Goal: Complete application form: Complete application form

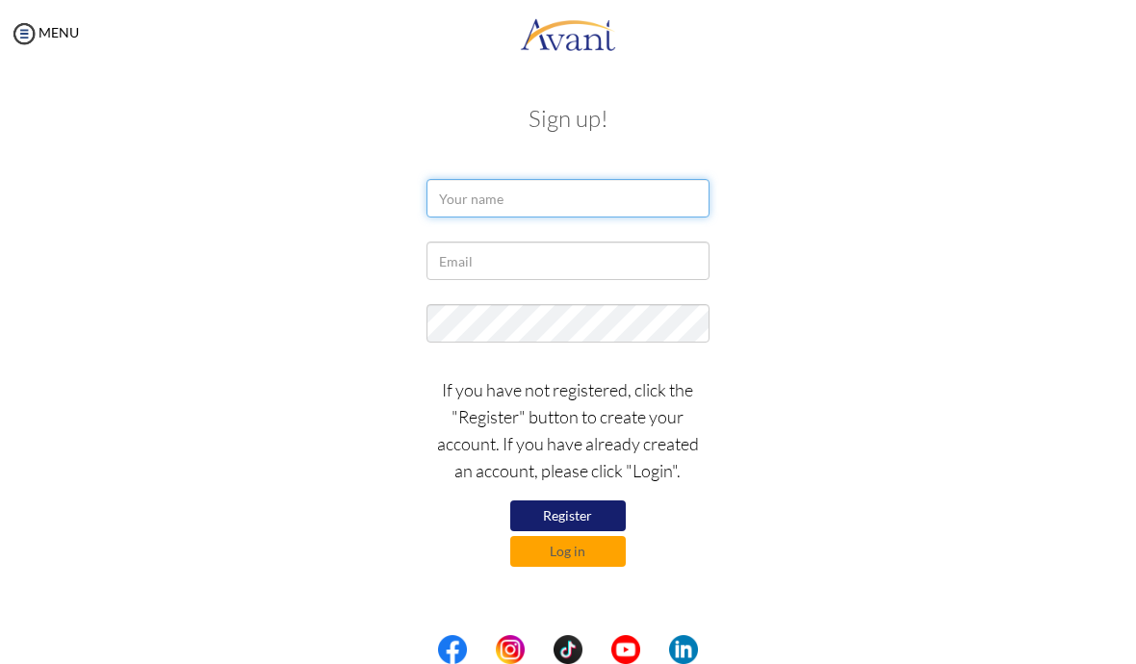
click at [483, 216] on input "text" at bounding box center [567, 198] width 282 height 39
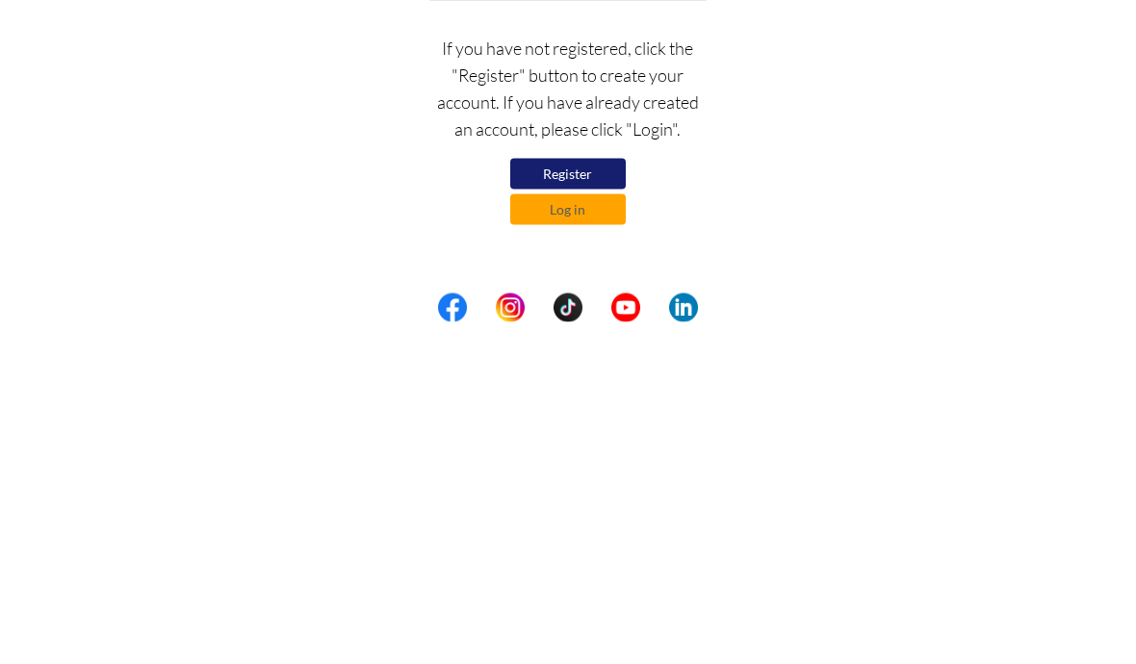
click at [530, 536] on button "Log in" at bounding box center [568, 551] width 116 height 31
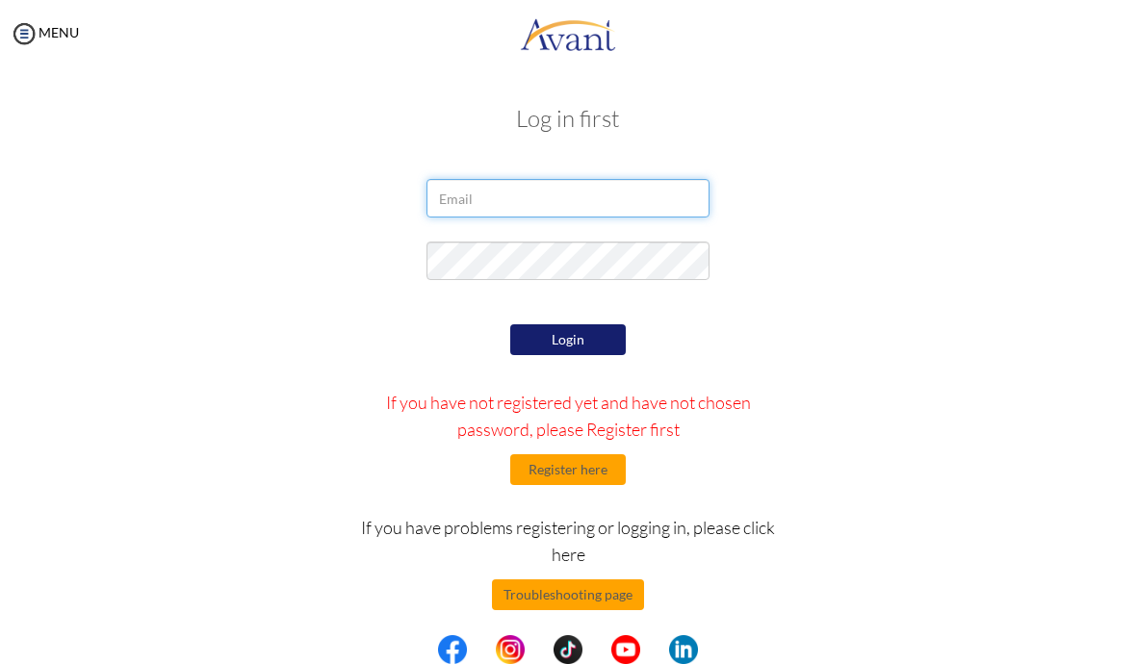
click at [466, 208] on input "email" at bounding box center [567, 198] width 282 height 39
type input "[EMAIL_ADDRESS][DOMAIN_NAME]"
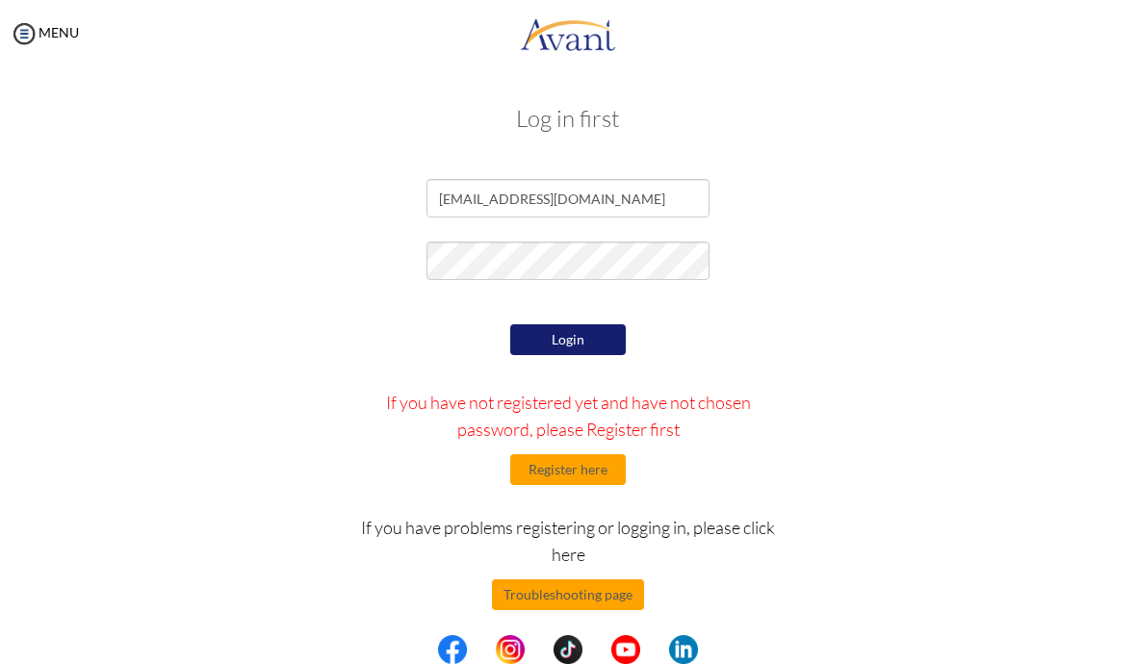
click at [601, 335] on button "Login" at bounding box center [568, 339] width 116 height 31
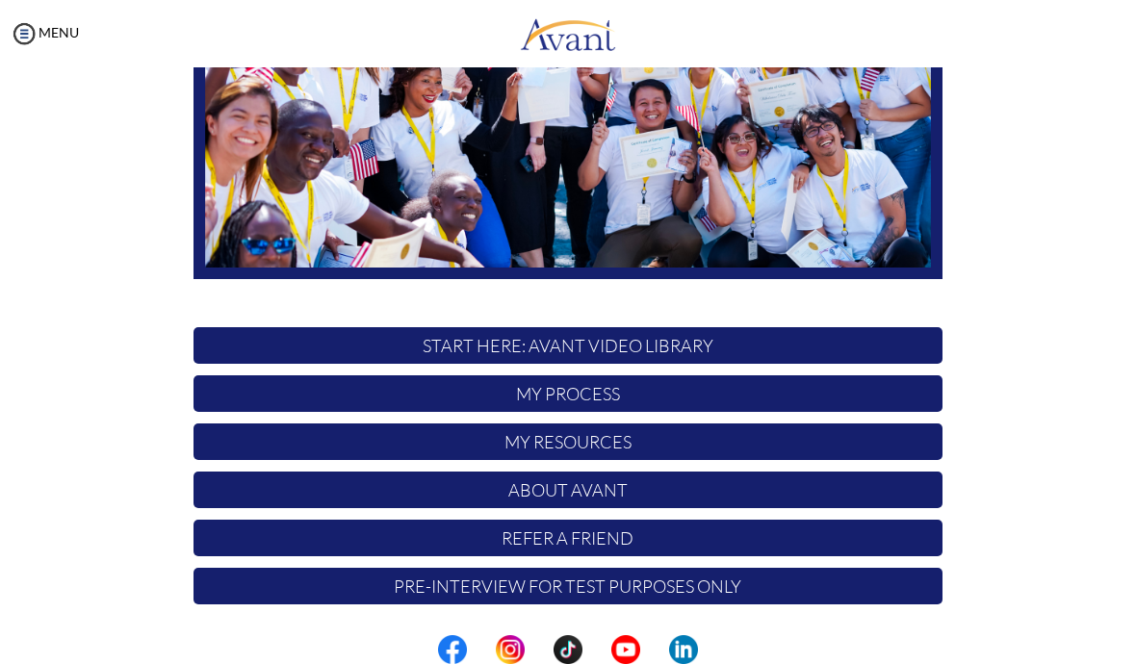
scroll to position [315, 0]
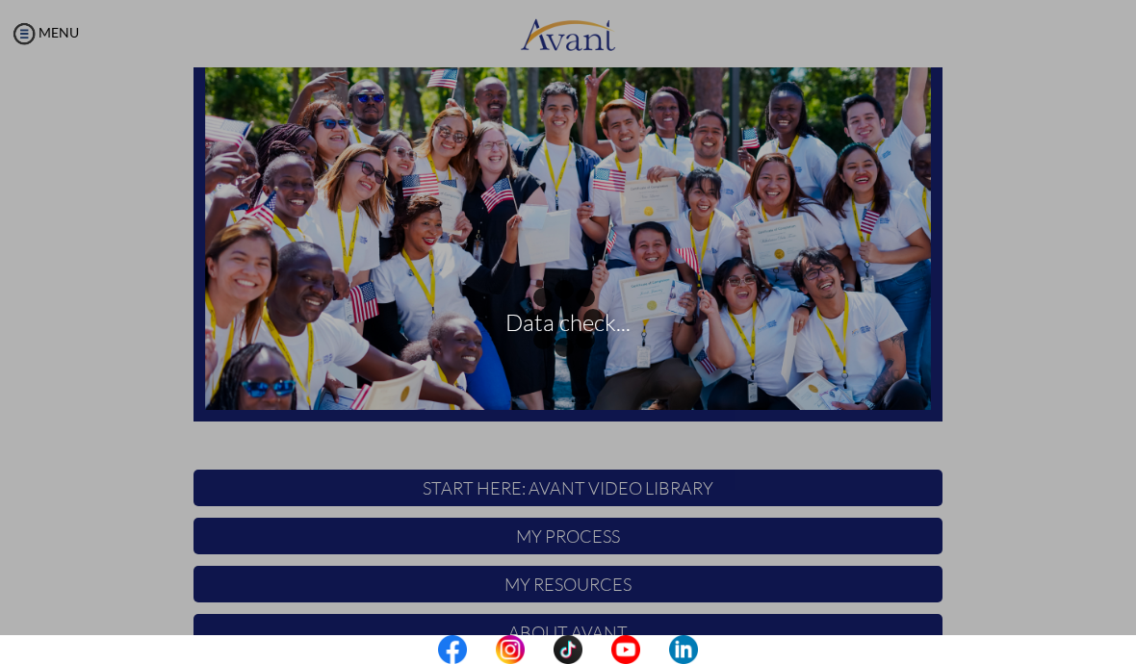
scroll to position [315, 0]
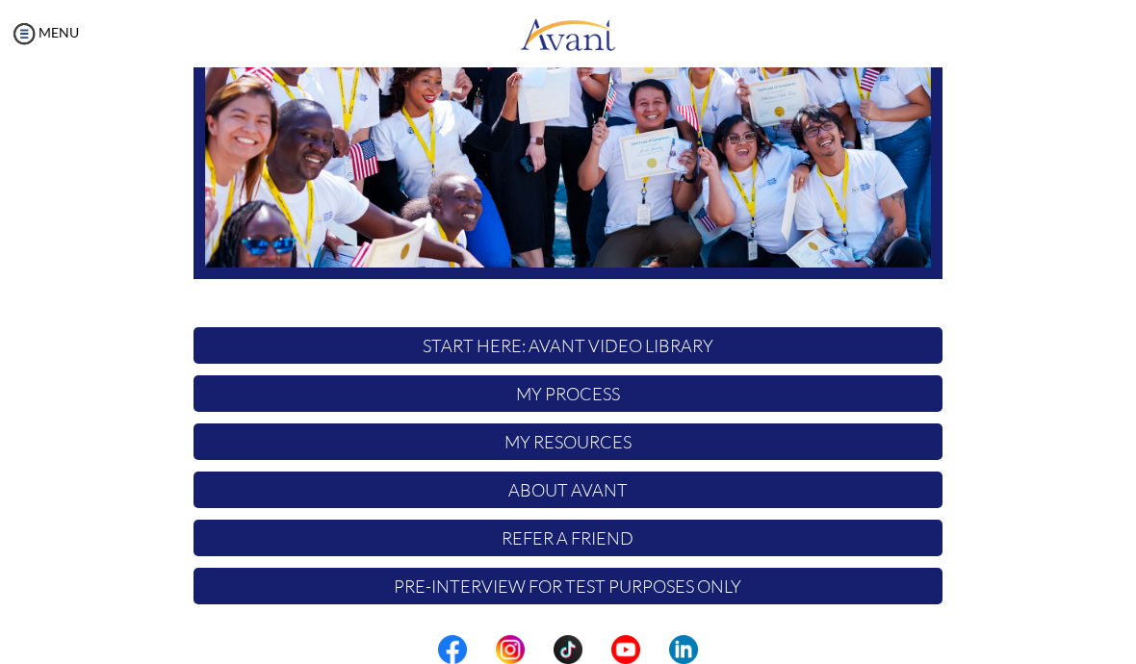
click at [688, 397] on p "My Process" at bounding box center [568, 393] width 749 height 37
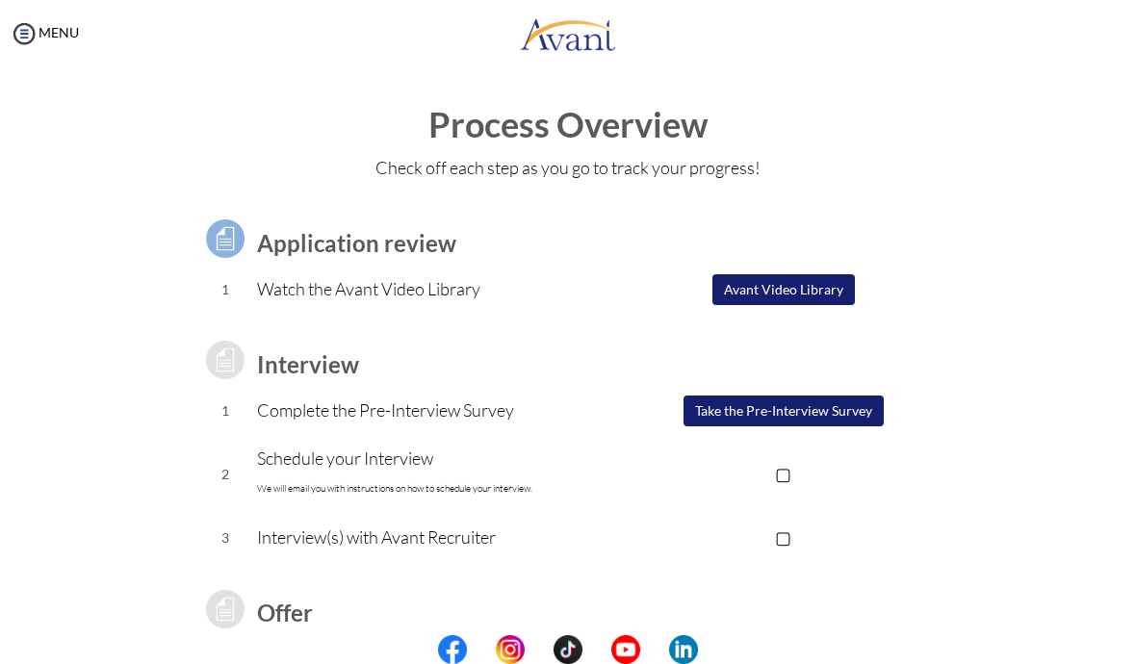
click at [780, 402] on button "Take the Pre-Interview Survey" at bounding box center [784, 411] width 200 height 31
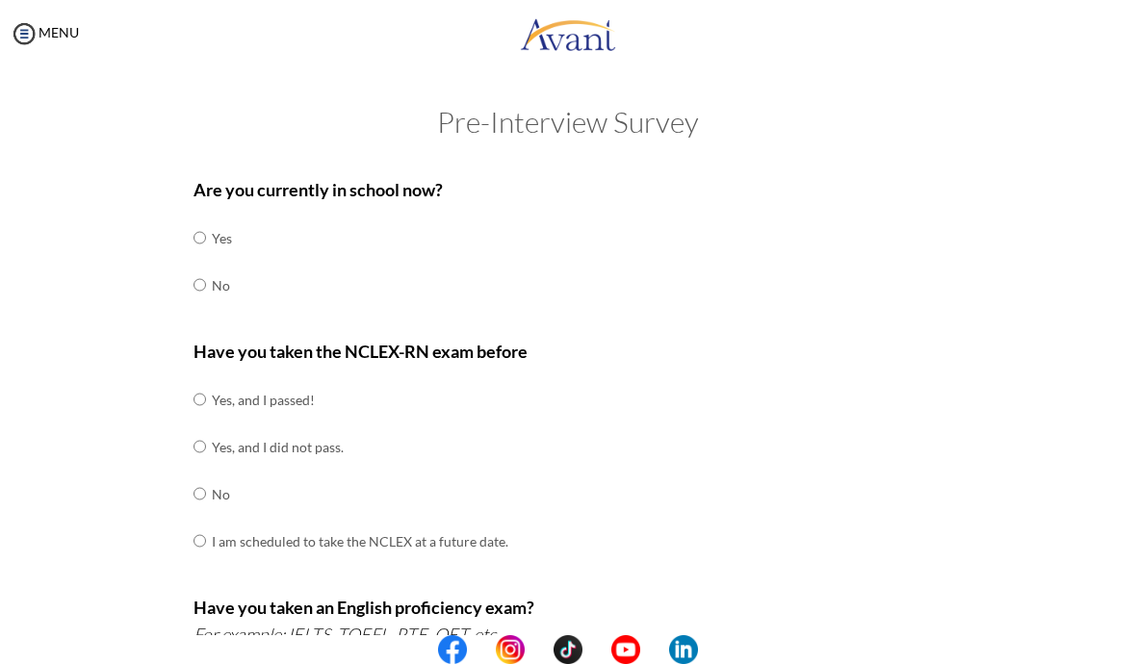
click at [220, 279] on td "No" at bounding box center [222, 285] width 20 height 47
click at [224, 274] on td "No" at bounding box center [222, 285] width 20 height 47
click at [206, 257] on input "radio" at bounding box center [200, 238] width 13 height 39
radio input "true"
click at [206, 380] on input "radio" at bounding box center [200, 399] width 13 height 39
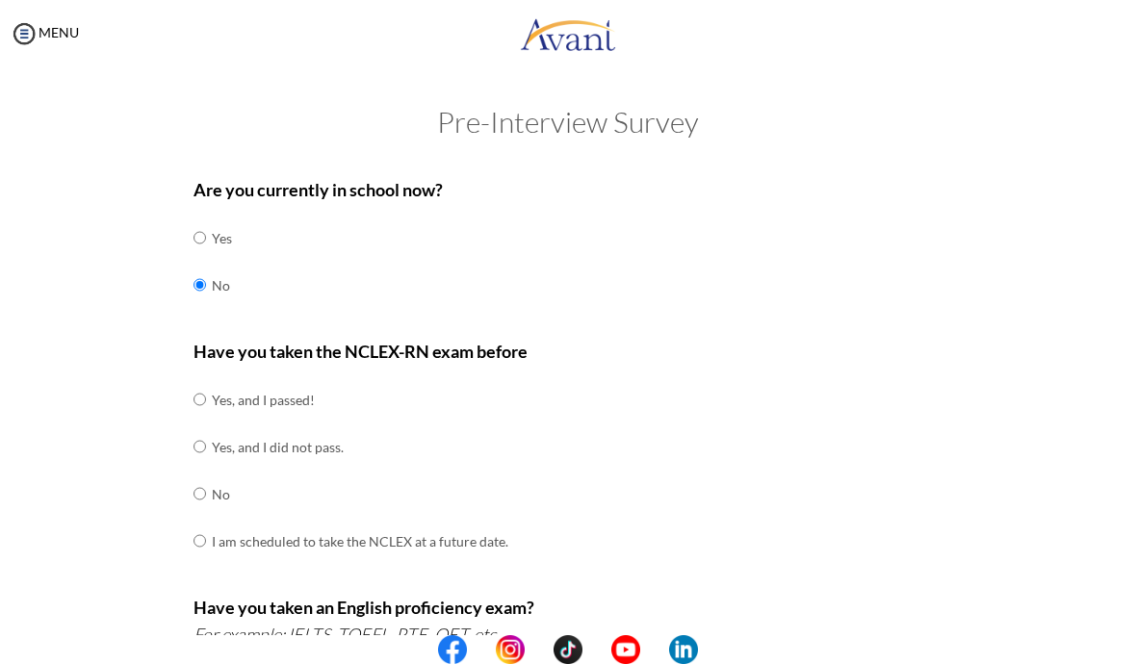
radio input "true"
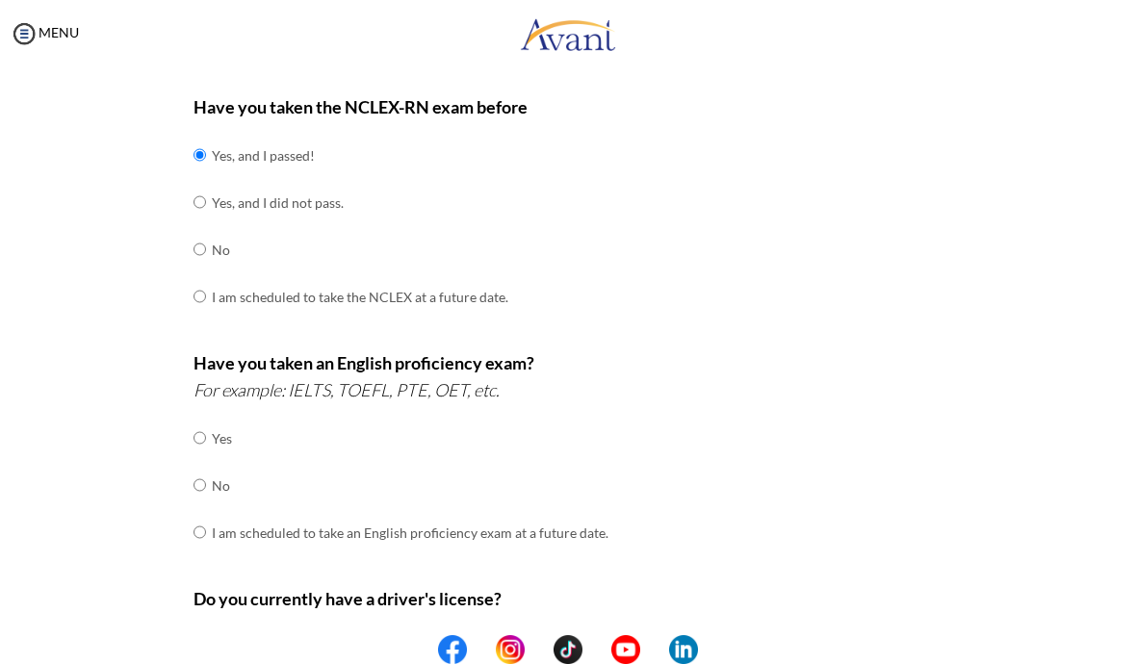
scroll to position [246, 0]
click at [206, 456] on input "radio" at bounding box center [200, 437] width 13 height 39
radio input "true"
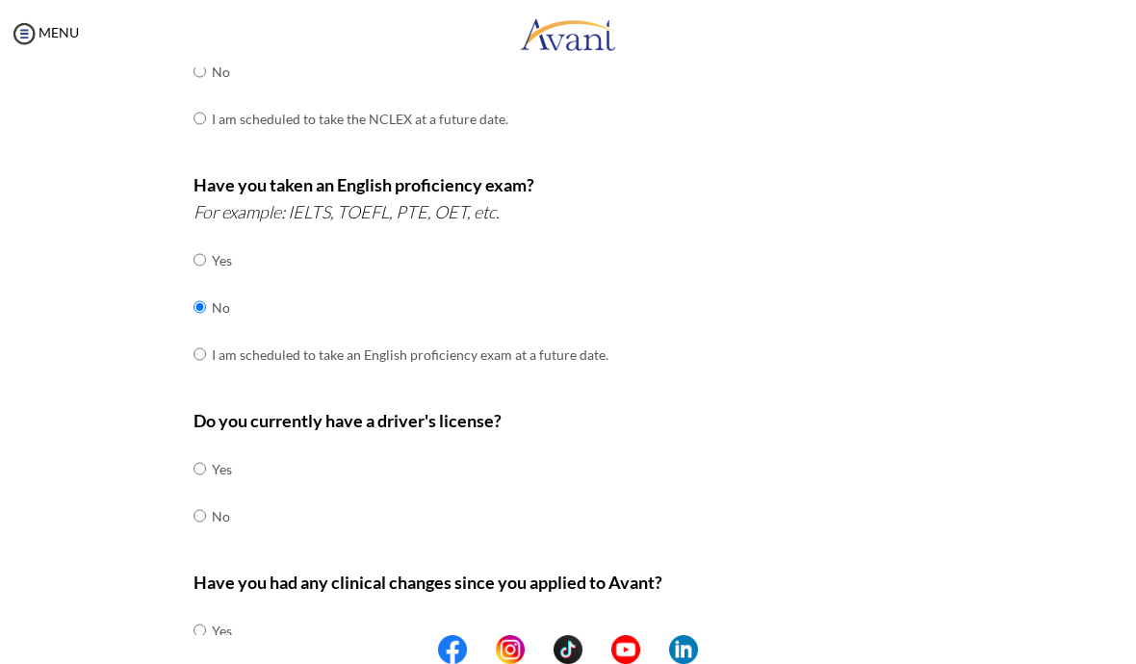
scroll to position [426, 0]
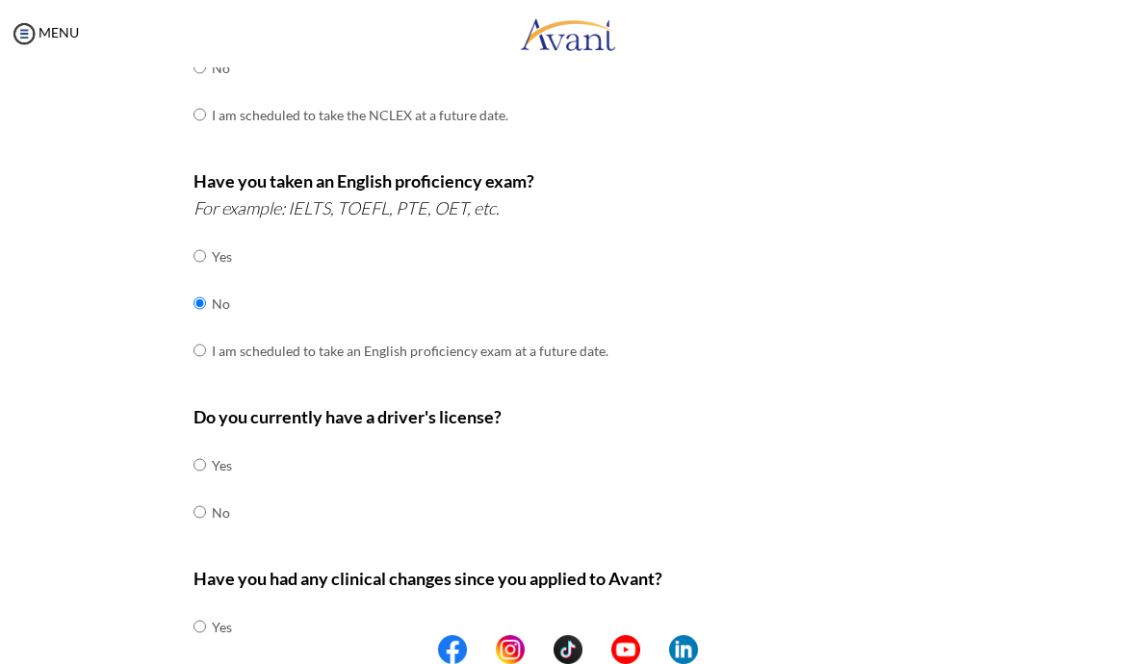
click at [216, 442] on td "Yes" at bounding box center [222, 465] width 20 height 47
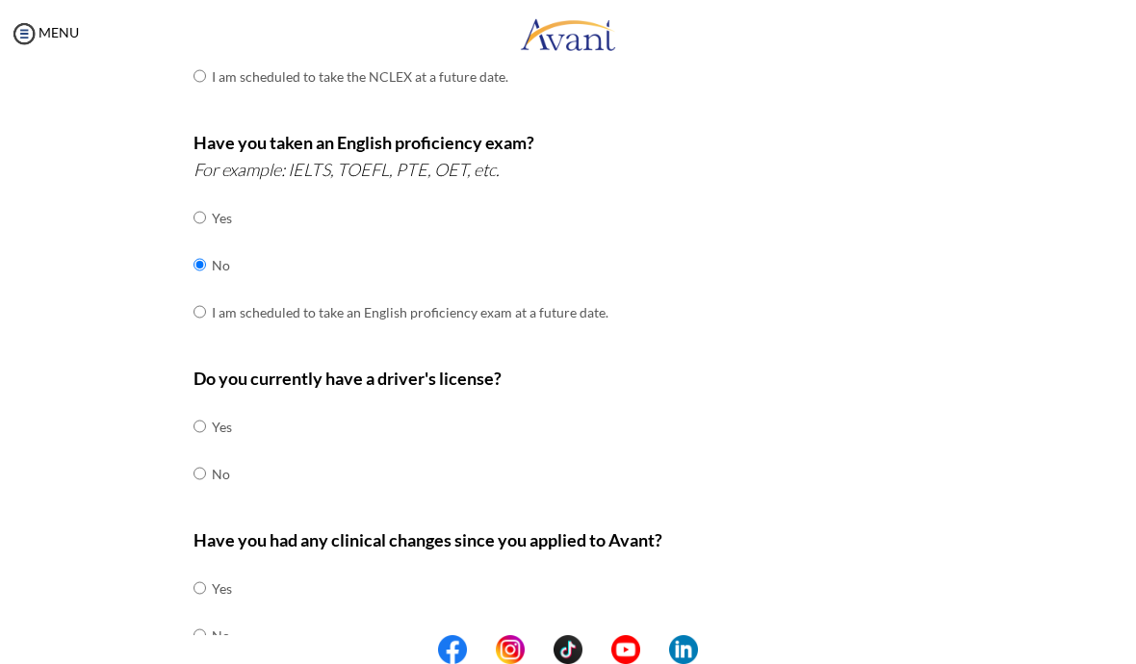
scroll to position [481, 0]
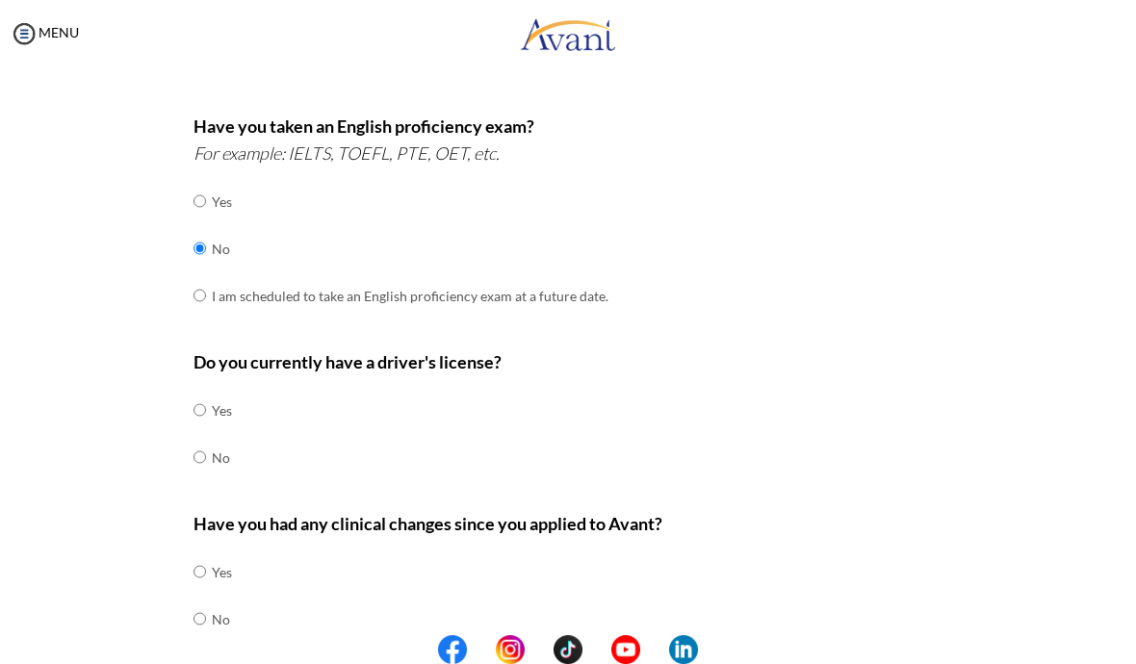
click at [206, 392] on input "radio" at bounding box center [200, 410] width 13 height 39
radio input "true"
click at [203, 591] on input "radio" at bounding box center [200, 572] width 13 height 39
radio input "true"
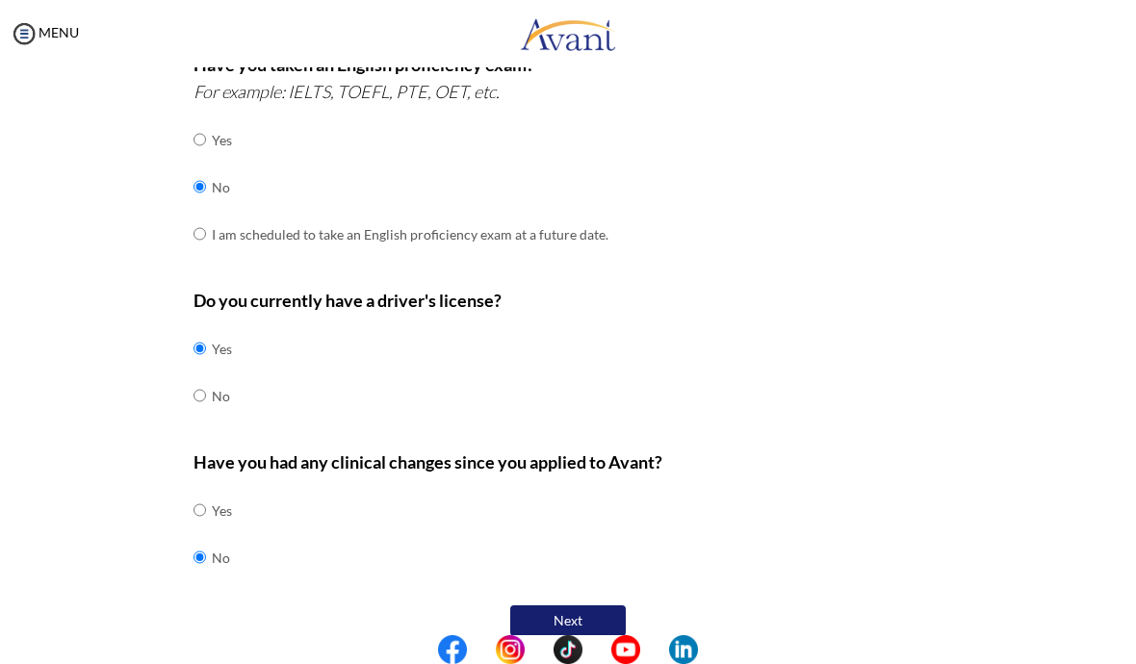
click at [576, 606] on button "Next" at bounding box center [568, 621] width 116 height 31
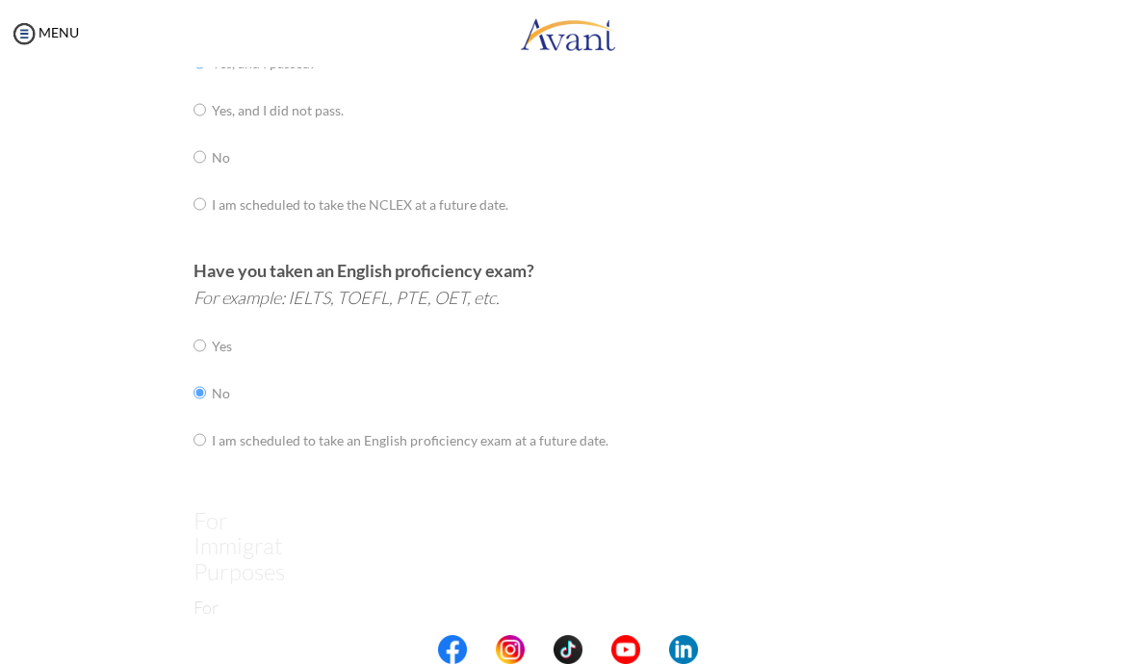
scroll to position [39, 0]
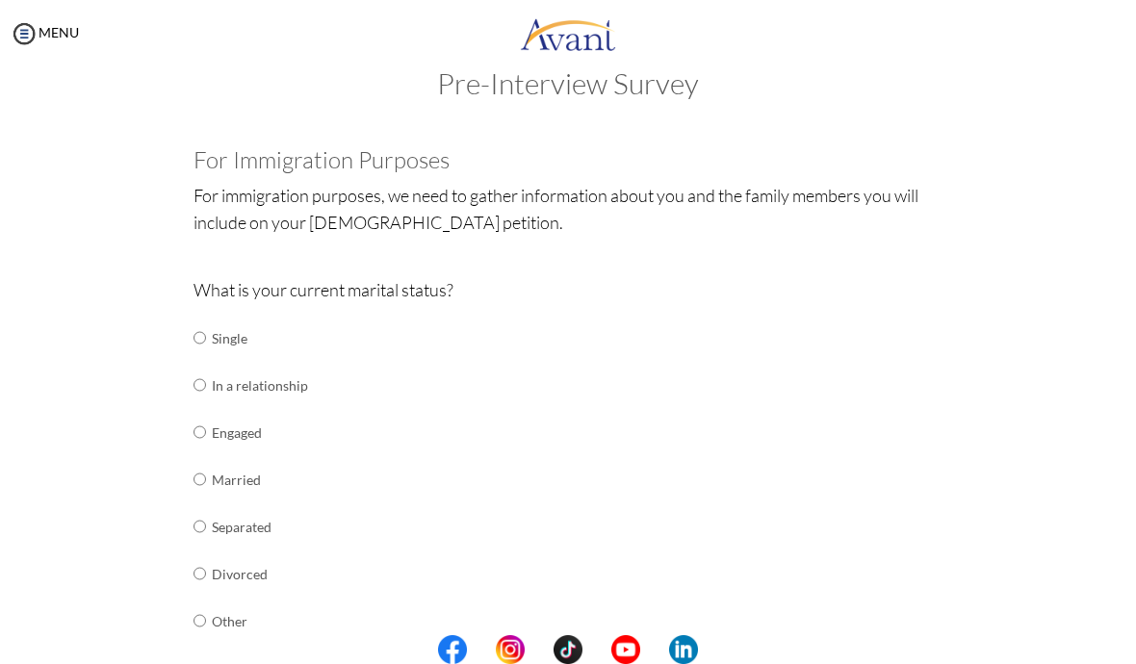
click at [224, 345] on td "Single" at bounding box center [260, 338] width 96 height 47
click at [206, 326] on input "radio" at bounding box center [200, 338] width 13 height 39
radio input "true"
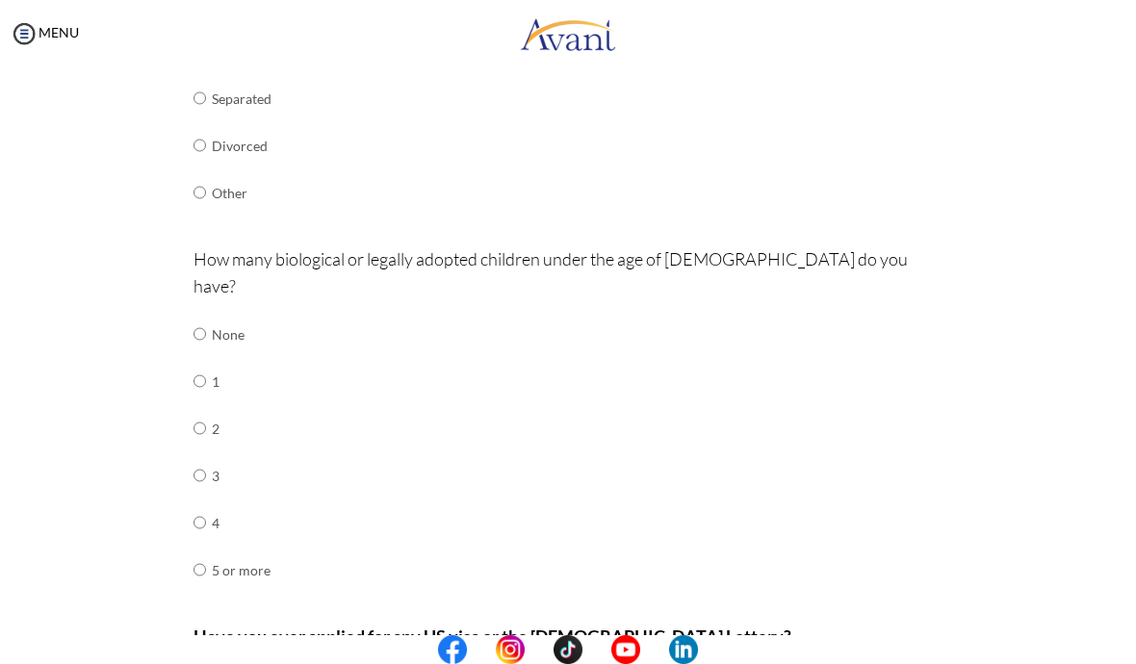
scroll to position [468, 0]
click at [206, 314] on input "radio" at bounding box center [200, 333] width 13 height 39
radio input "true"
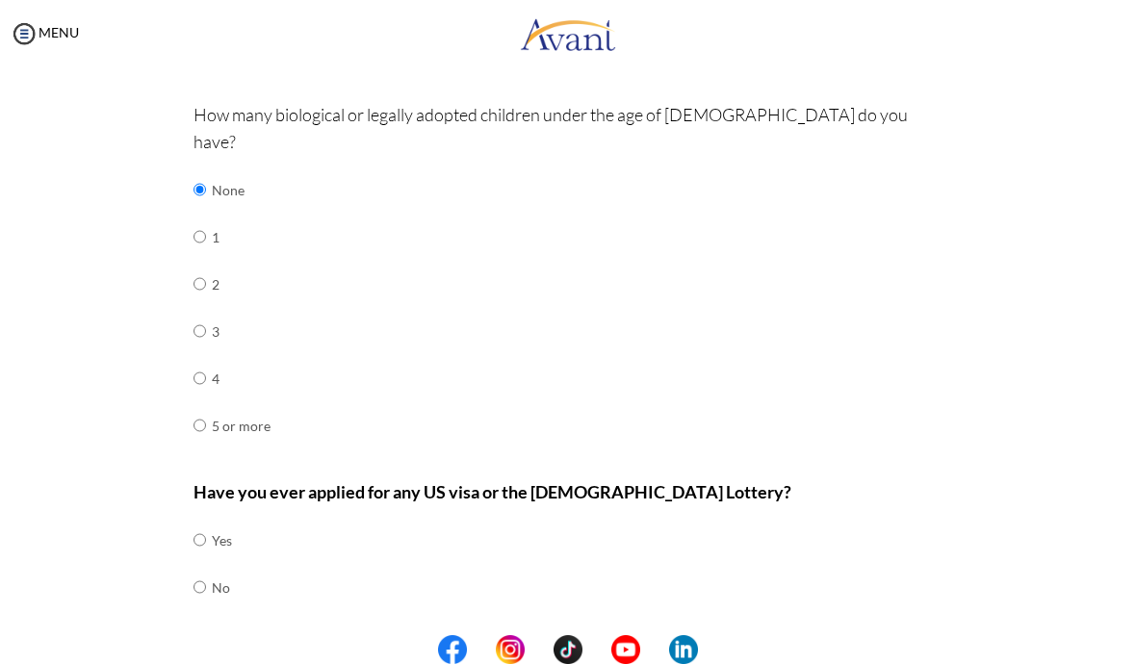
scroll to position [610, 0]
click at [206, 523] on input "radio" at bounding box center [200, 541] width 13 height 39
radio input "true"
click at [651, 636] on button "Next" at bounding box center [631, 651] width 116 height 31
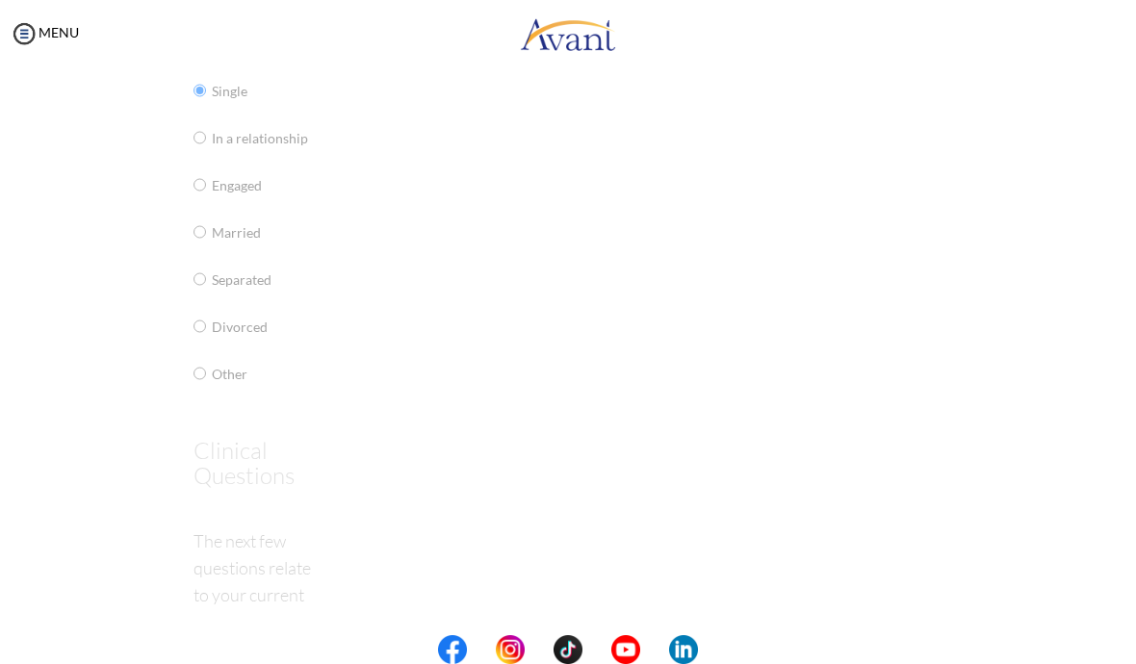
scroll to position [39, 0]
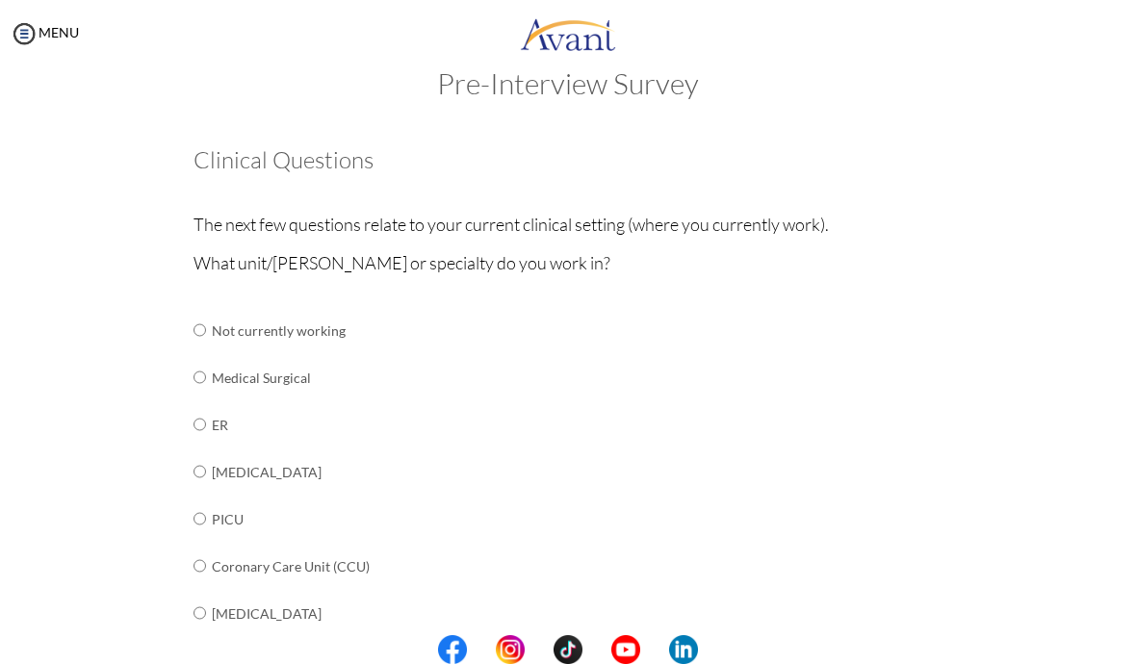
click at [221, 461] on td "[MEDICAL_DATA]" at bounding box center [362, 472] width 301 height 47
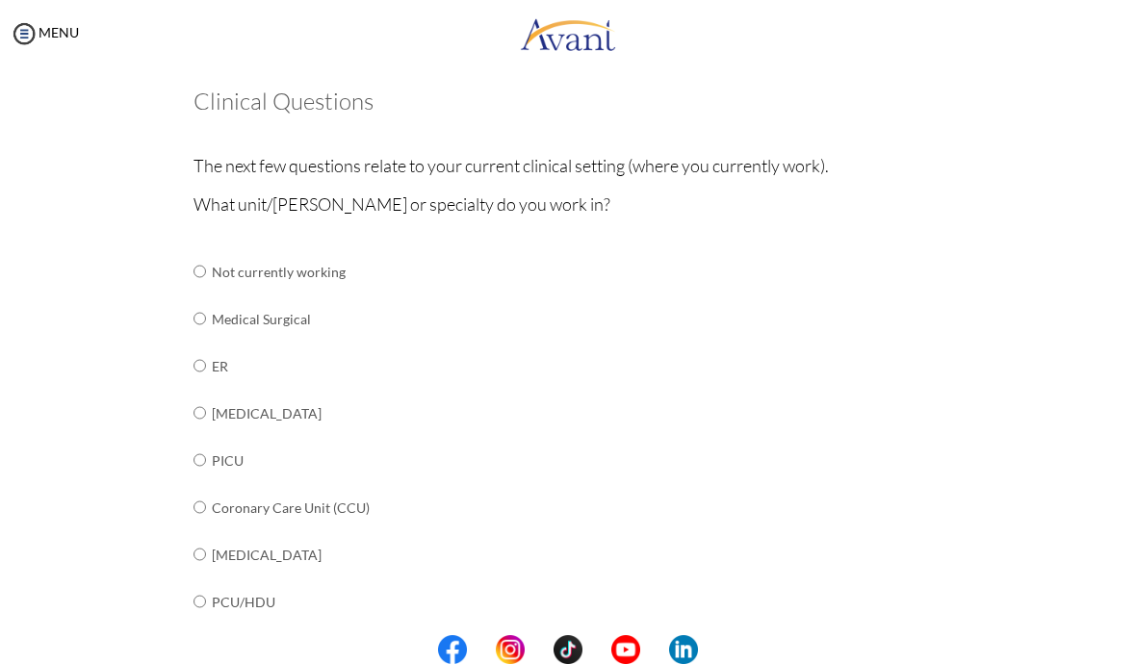
click at [206, 291] on input "radio" at bounding box center [200, 271] width 13 height 39
radio input "true"
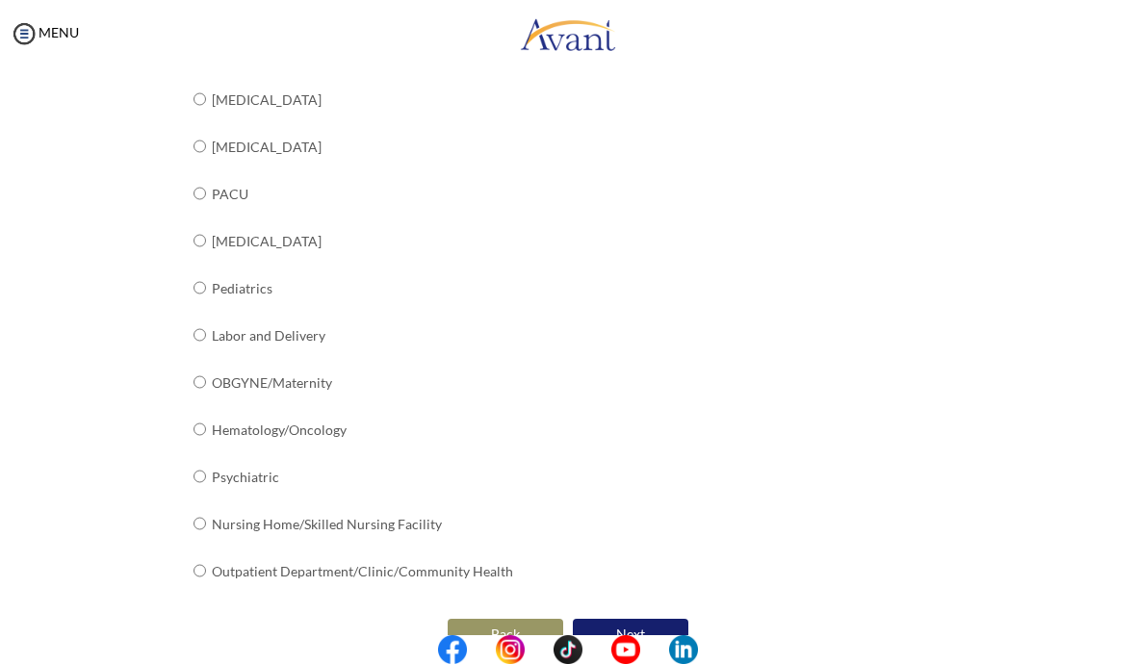
click at [647, 619] on button "Next" at bounding box center [631, 634] width 116 height 31
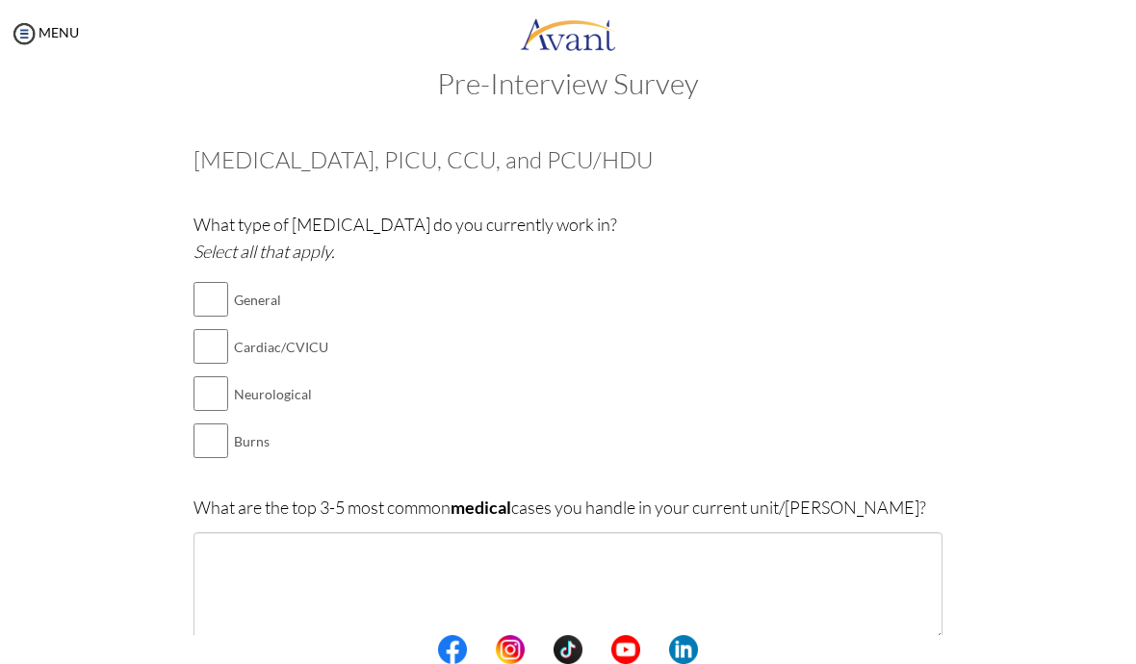
click at [226, 299] on input "checkbox" at bounding box center [211, 299] width 35 height 39
checkbox input "true"
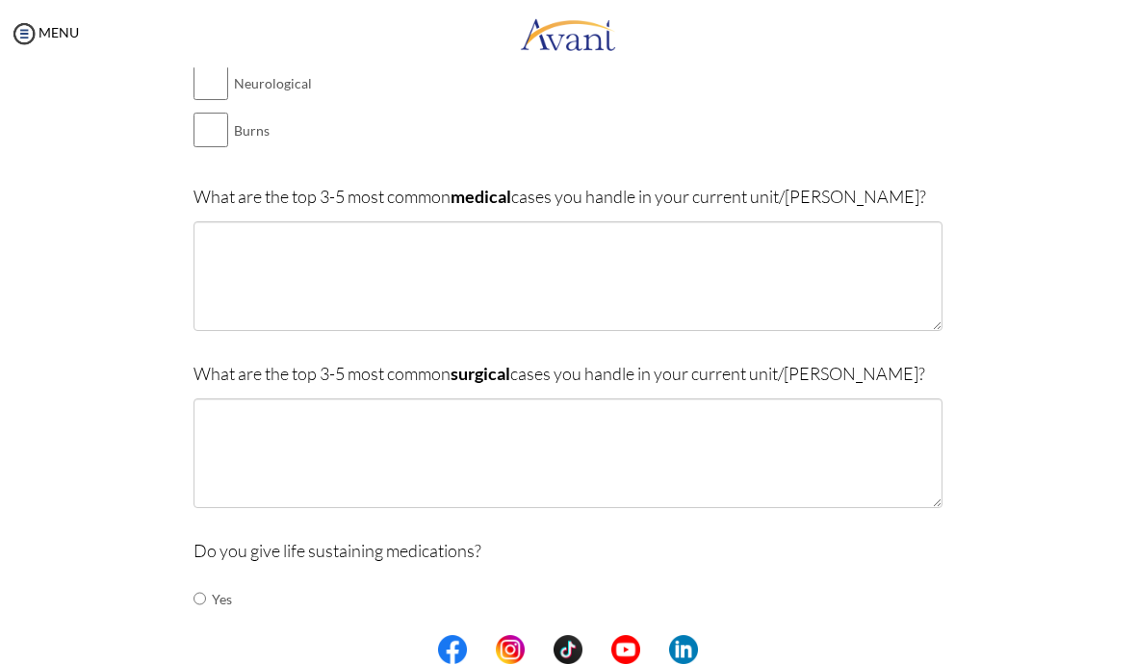
scroll to position [348, 0]
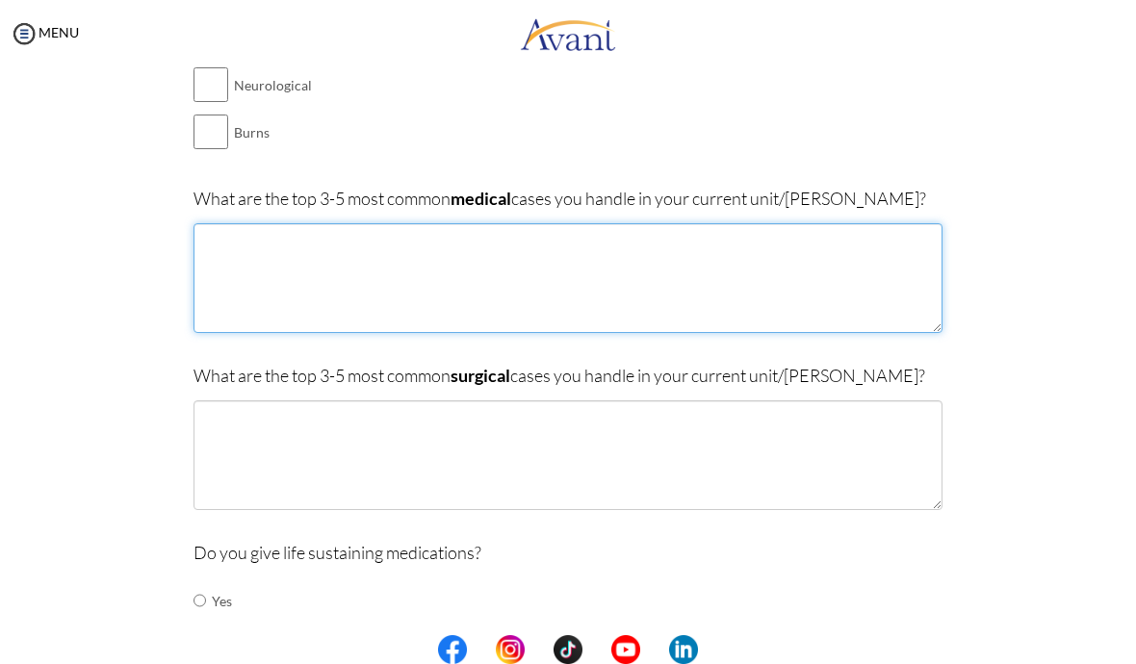
click at [258, 264] on textarea at bounding box center [568, 278] width 749 height 110
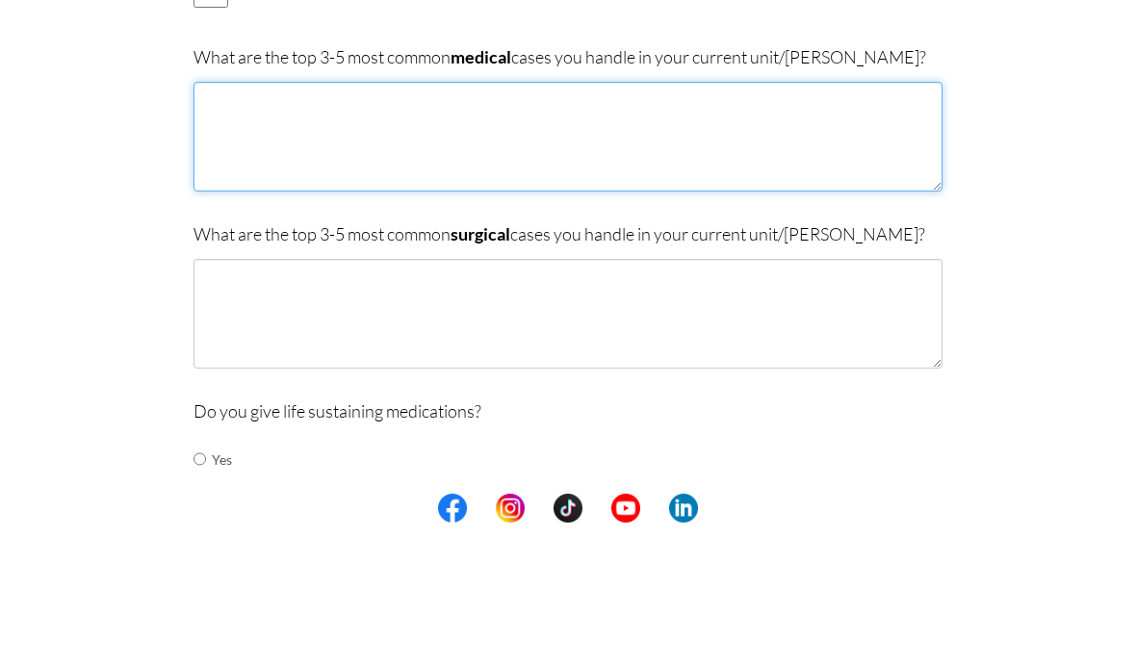
type textarea "p"
type textarea "P"
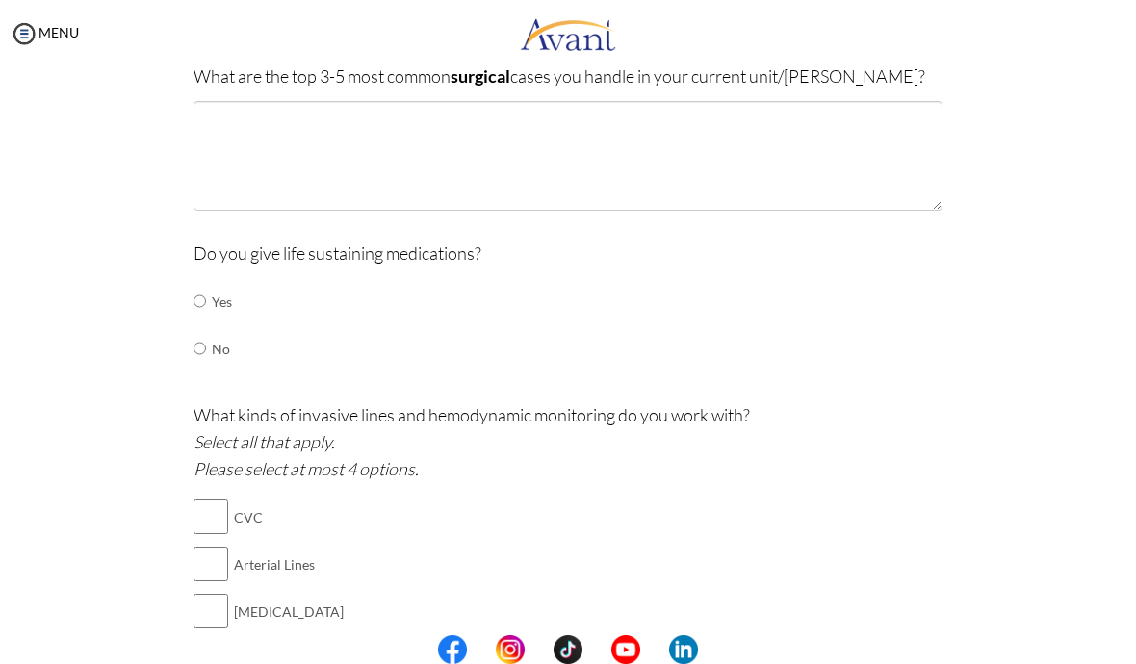
scroll to position [647, 0]
type textarea "Intubated, post CVA bleed"
click at [206, 293] on input "radio" at bounding box center [200, 301] width 13 height 39
radio input "true"
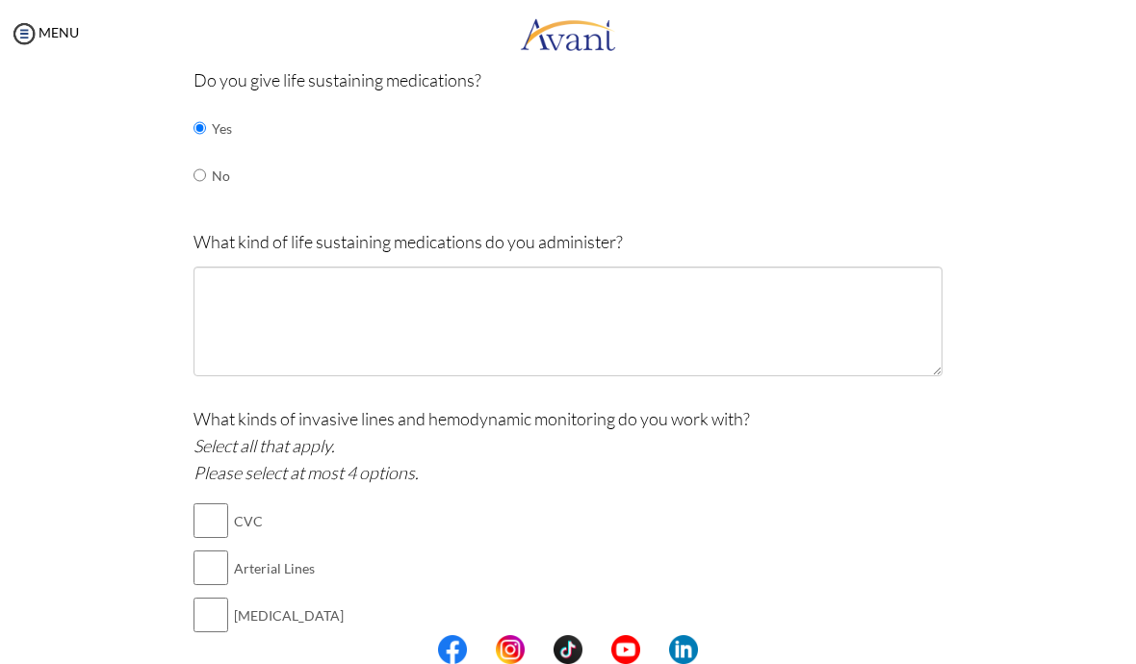
scroll to position [820, 0]
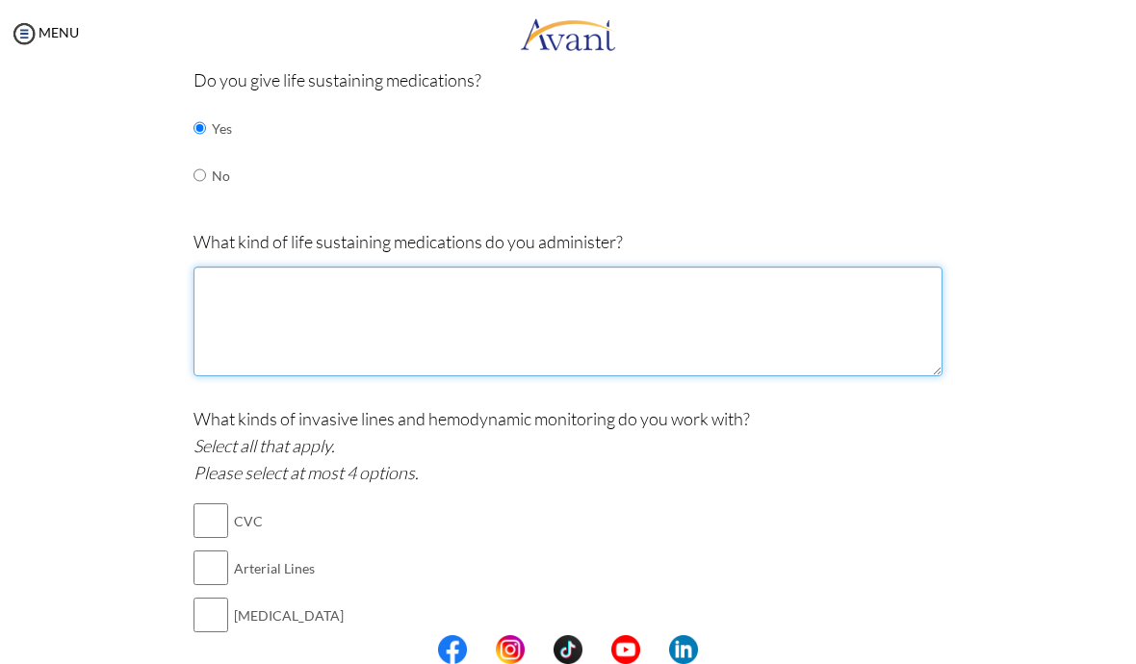
click at [689, 294] on textarea at bounding box center [568, 322] width 749 height 110
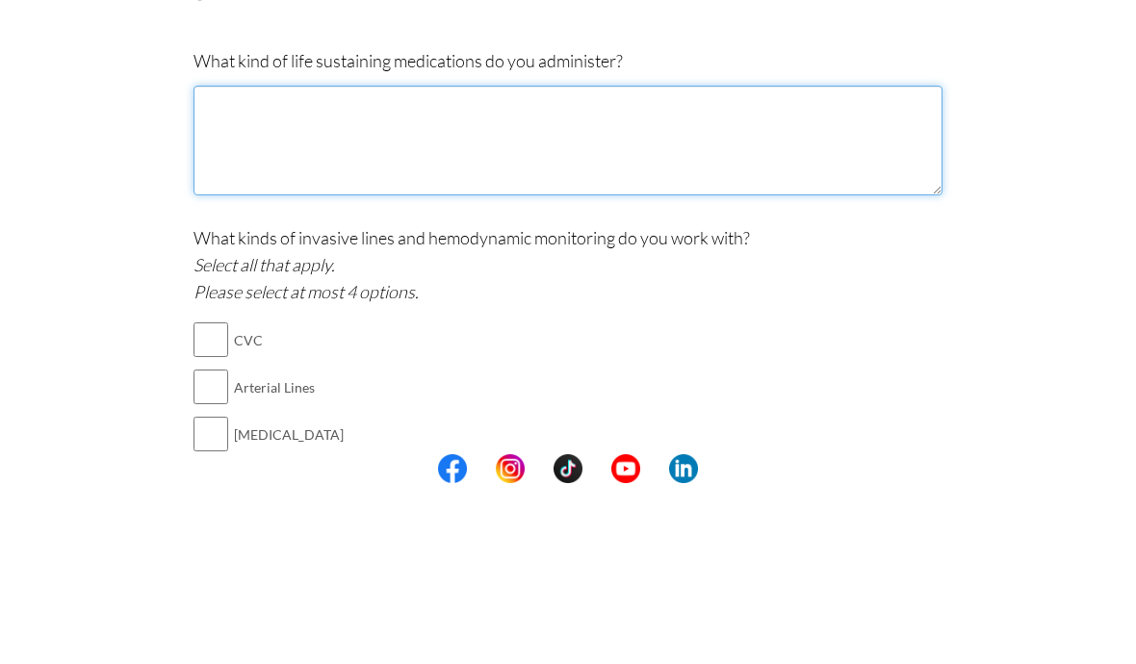
type textarea "n"
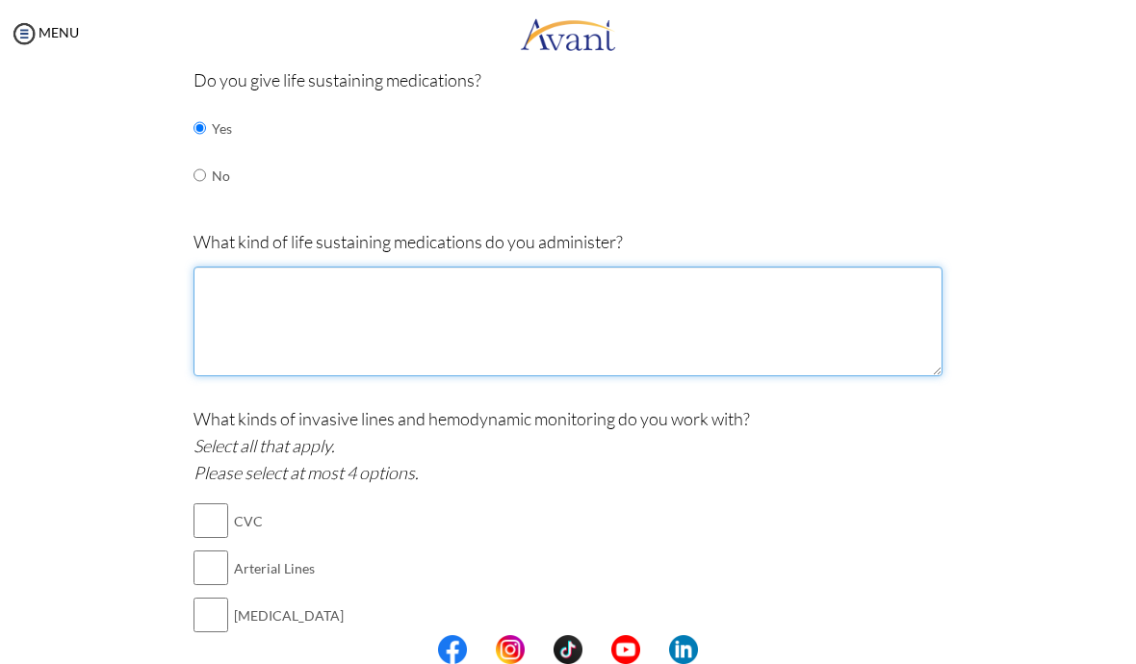
click at [241, 307] on textarea at bounding box center [568, 322] width 749 height 110
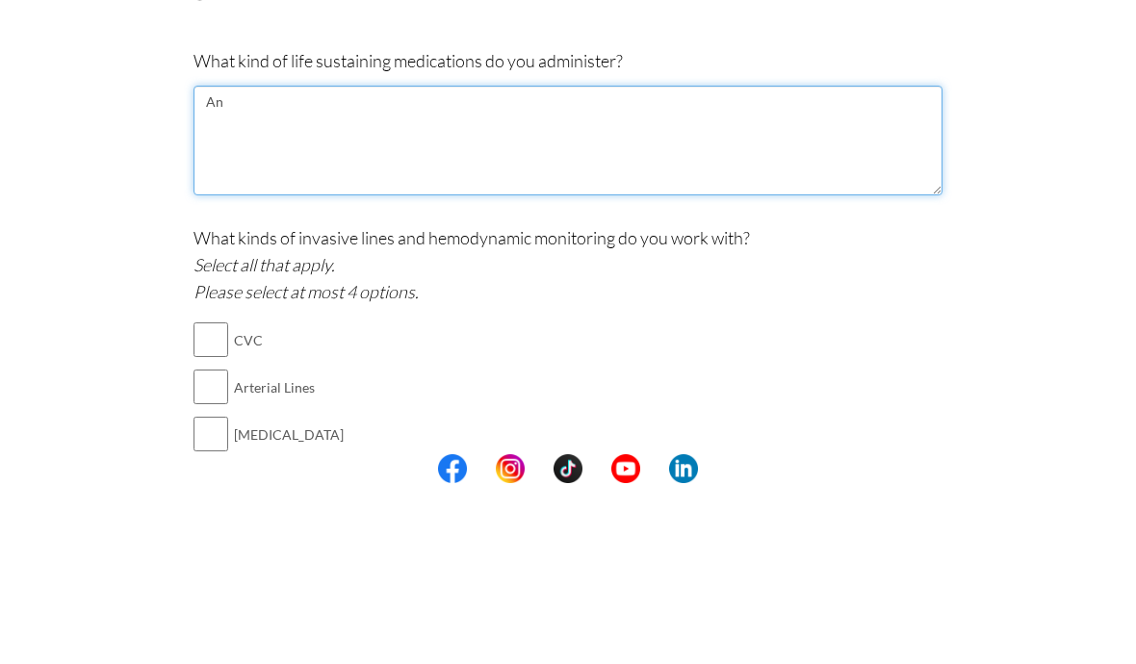
type textarea "A"
type textarea "I"
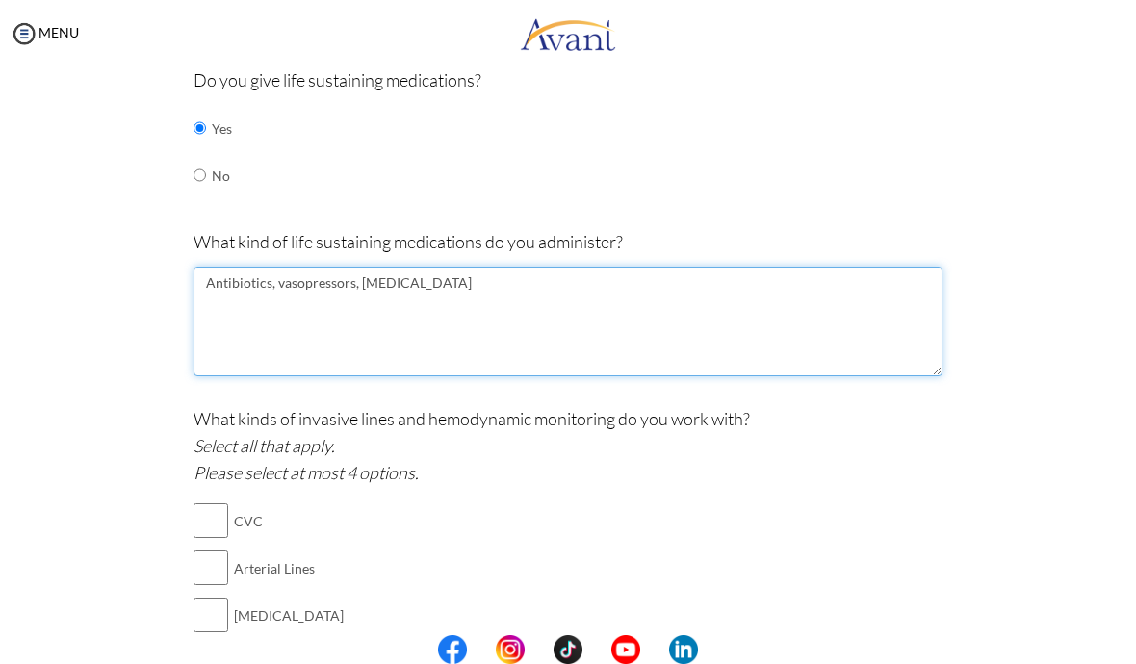
click at [399, 273] on textarea "Antibiotics, vasopressors, vasodilators" at bounding box center [568, 322] width 749 height 110
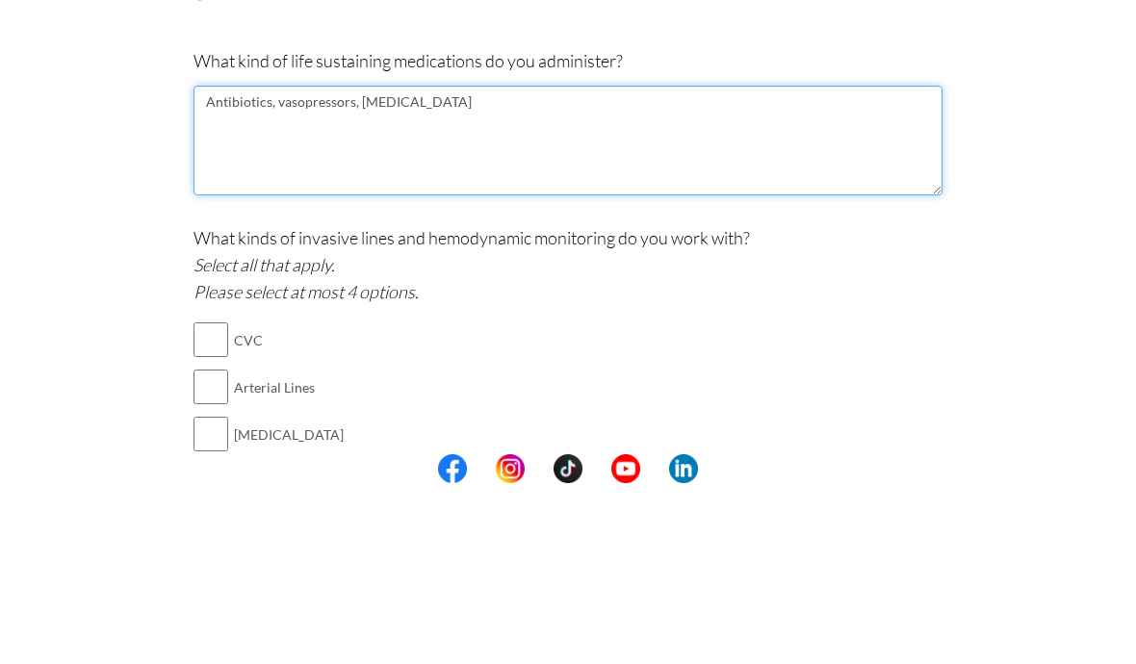
click at [385, 267] on textarea "Antibiotics, vasopressors, vasodilators" at bounding box center [568, 322] width 749 height 110
click at [387, 267] on textarea "Antibiotics, vasopressors, vasodilators" at bounding box center [568, 322] width 749 height 110
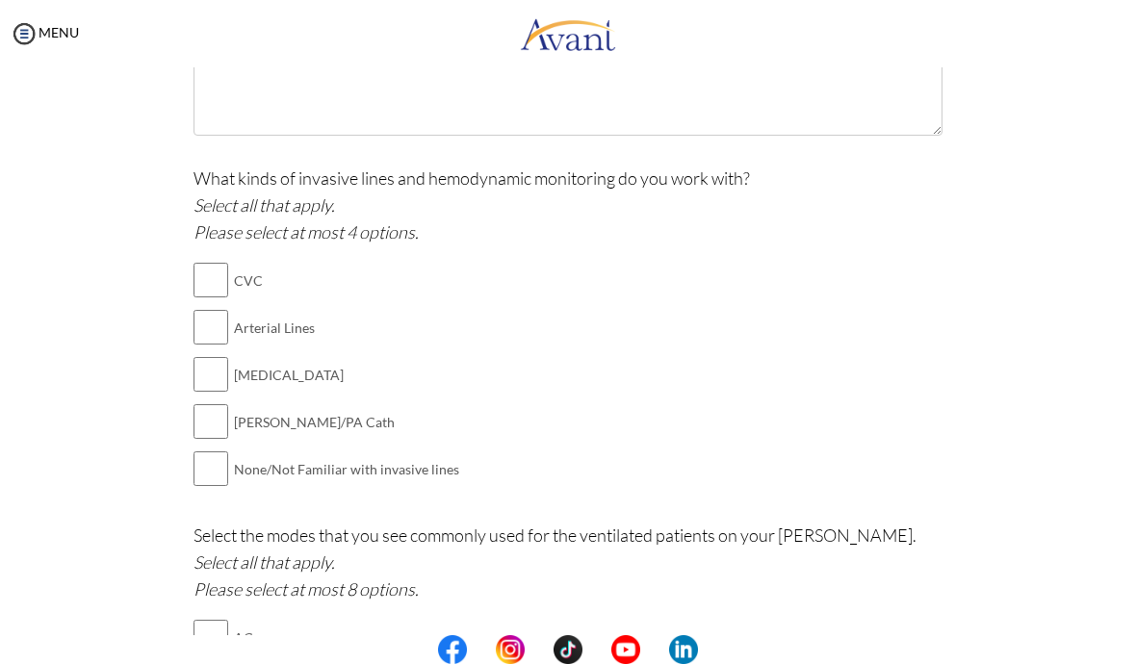
scroll to position [1062, 0]
type textarea "Antibiotics, vasopressors, insulin"
click at [219, 362] on input "checkbox" at bounding box center [211, 373] width 35 height 39
checkbox input "true"
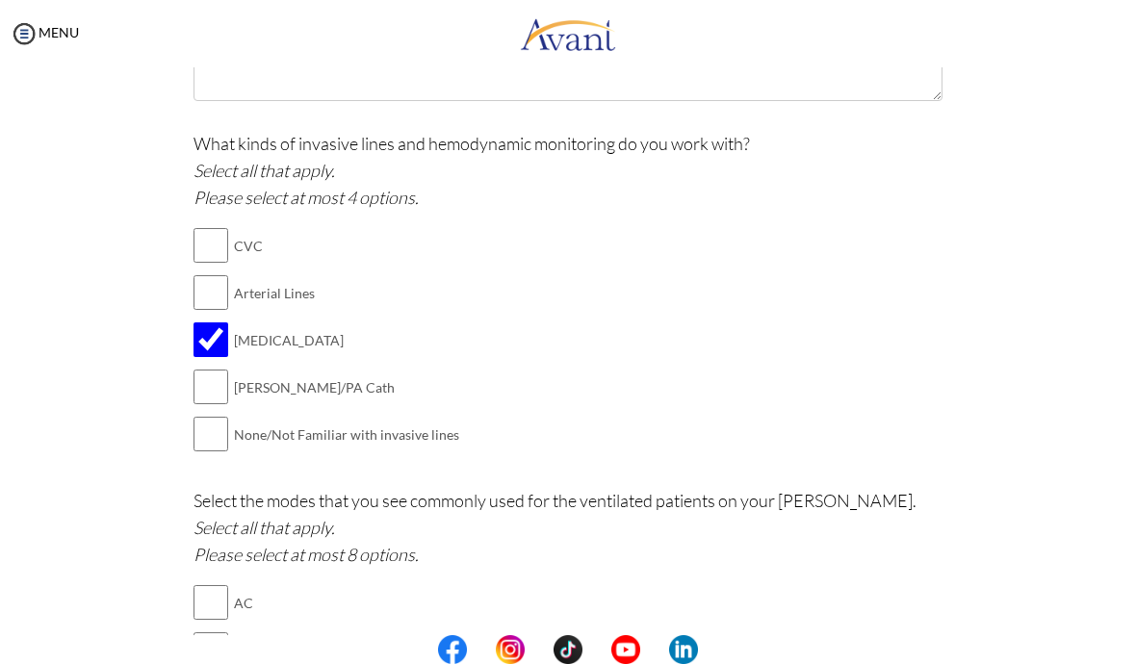
scroll to position [1107, 0]
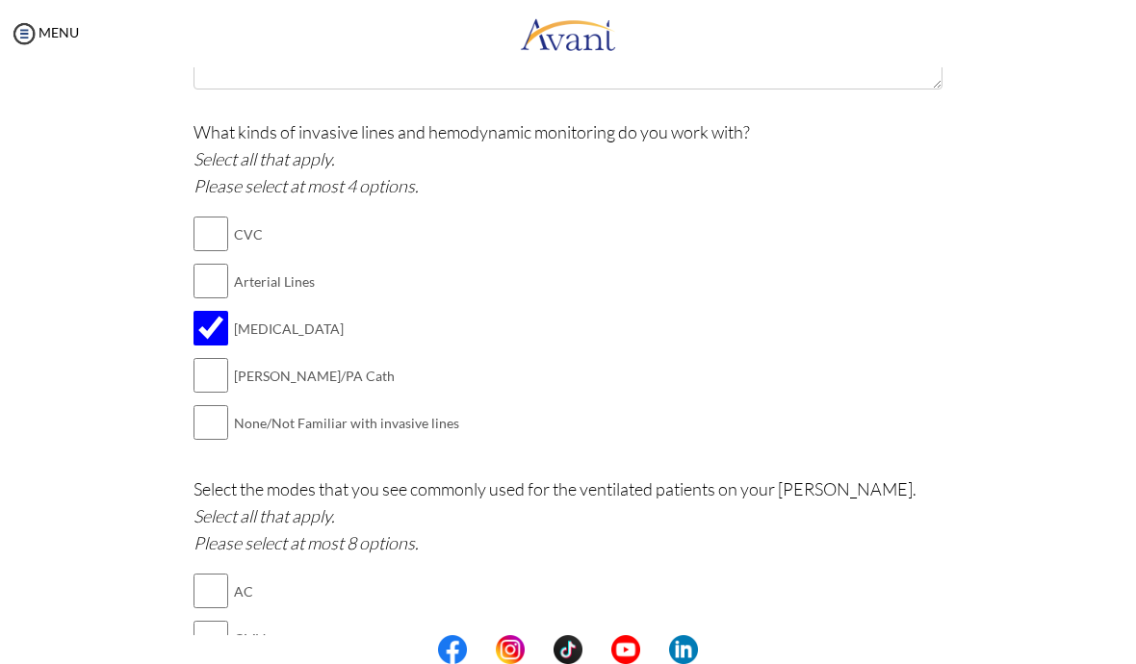
click at [212, 230] on input "checkbox" at bounding box center [211, 234] width 35 height 39
checkbox input "true"
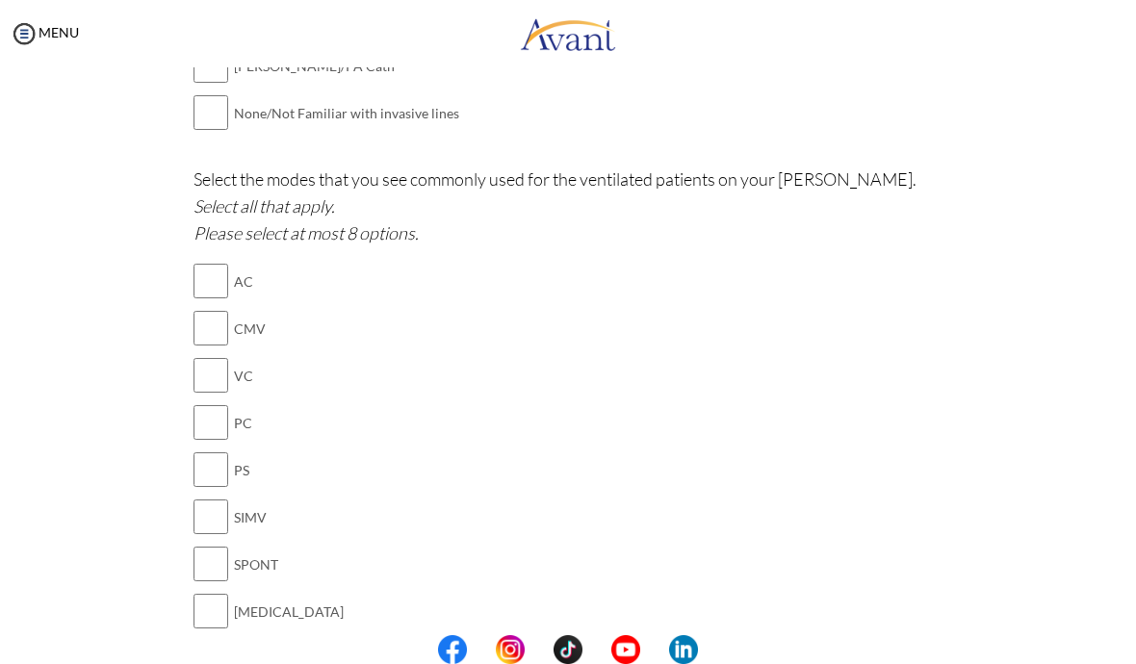
scroll to position [1418, 0]
click at [211, 261] on input "checkbox" at bounding box center [211, 280] width 35 height 39
checkbox input "true"
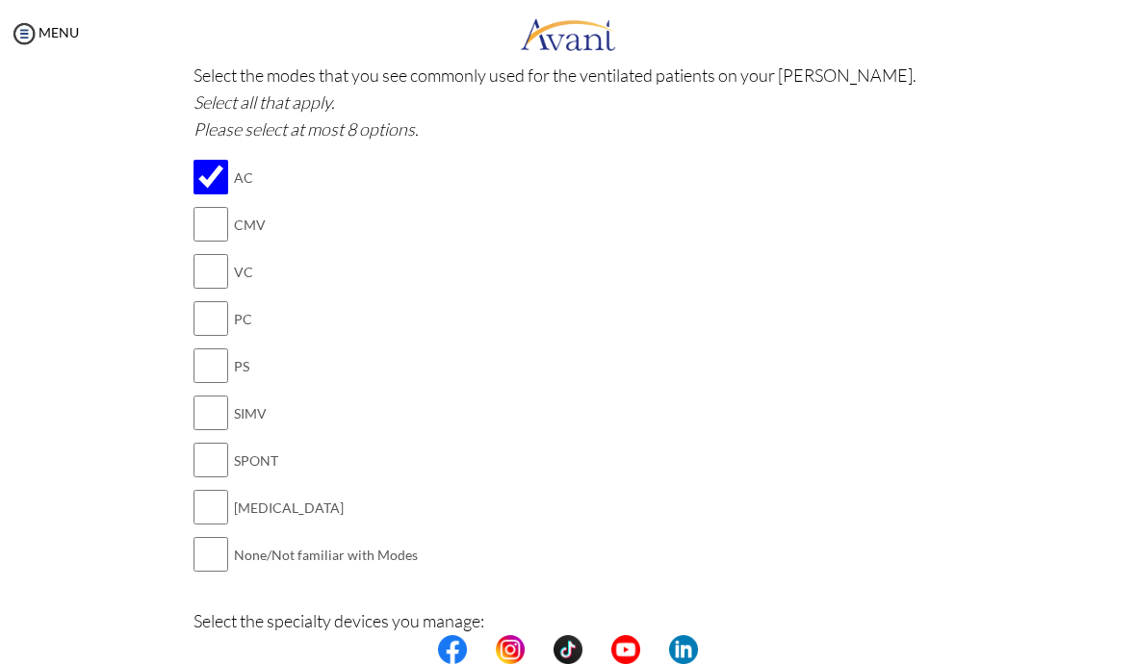
scroll to position [1523, 0]
click at [221, 394] on input "checkbox" at bounding box center [211, 411] width 35 height 39
checkbox input "true"
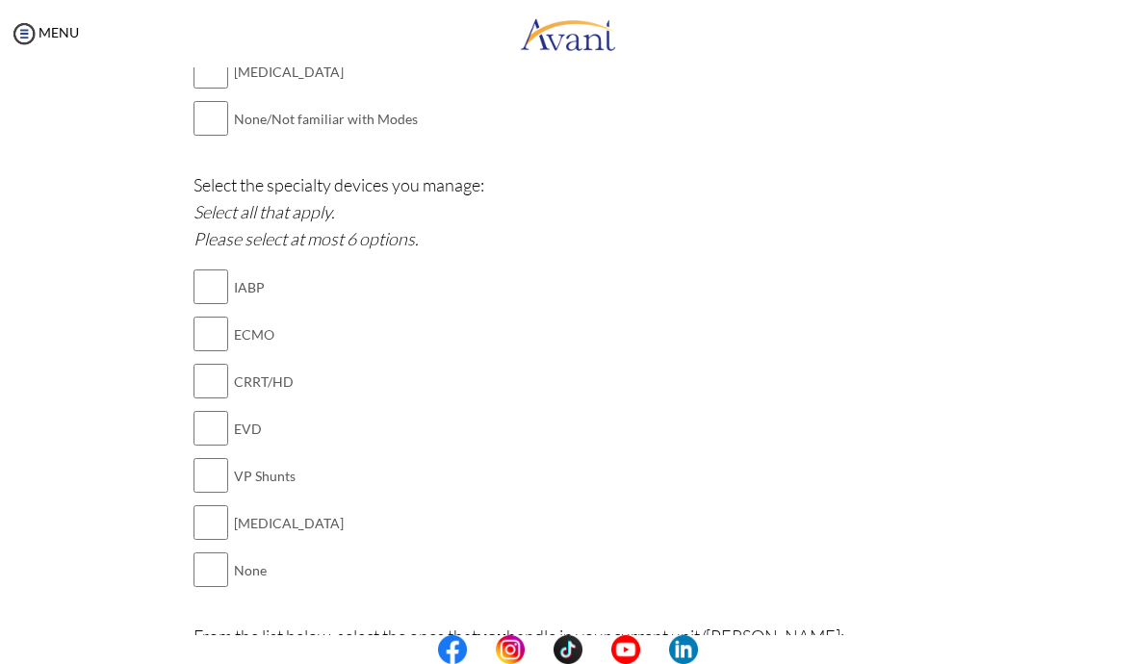
scroll to position [1960, 0]
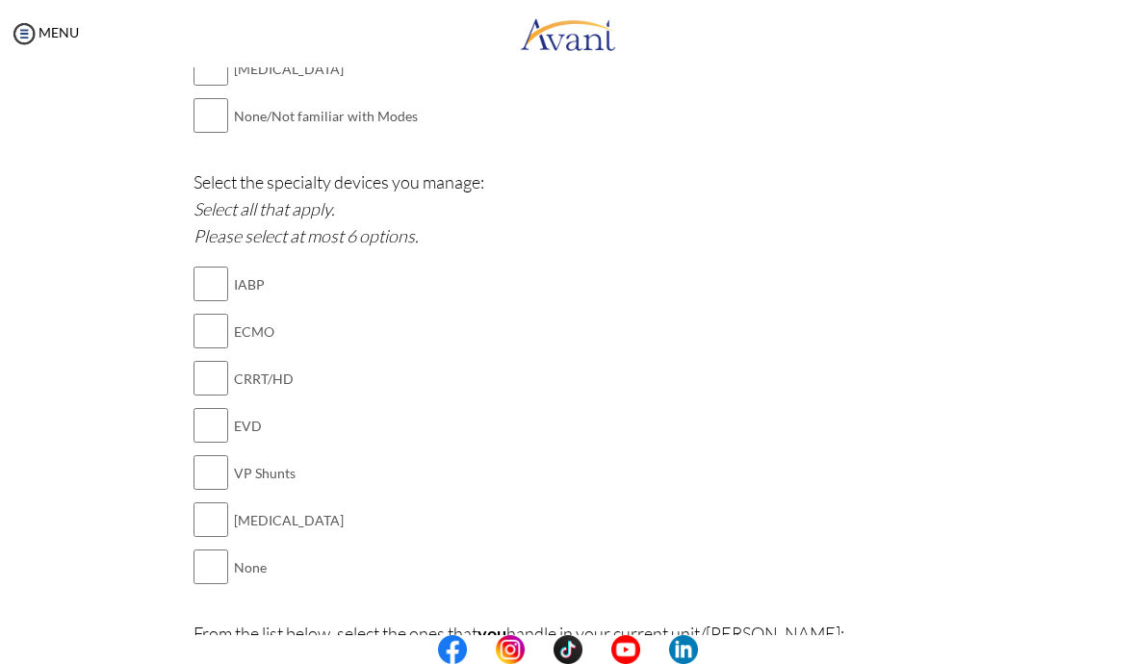
click at [221, 548] on input "checkbox" at bounding box center [211, 567] width 35 height 39
checkbox input "true"
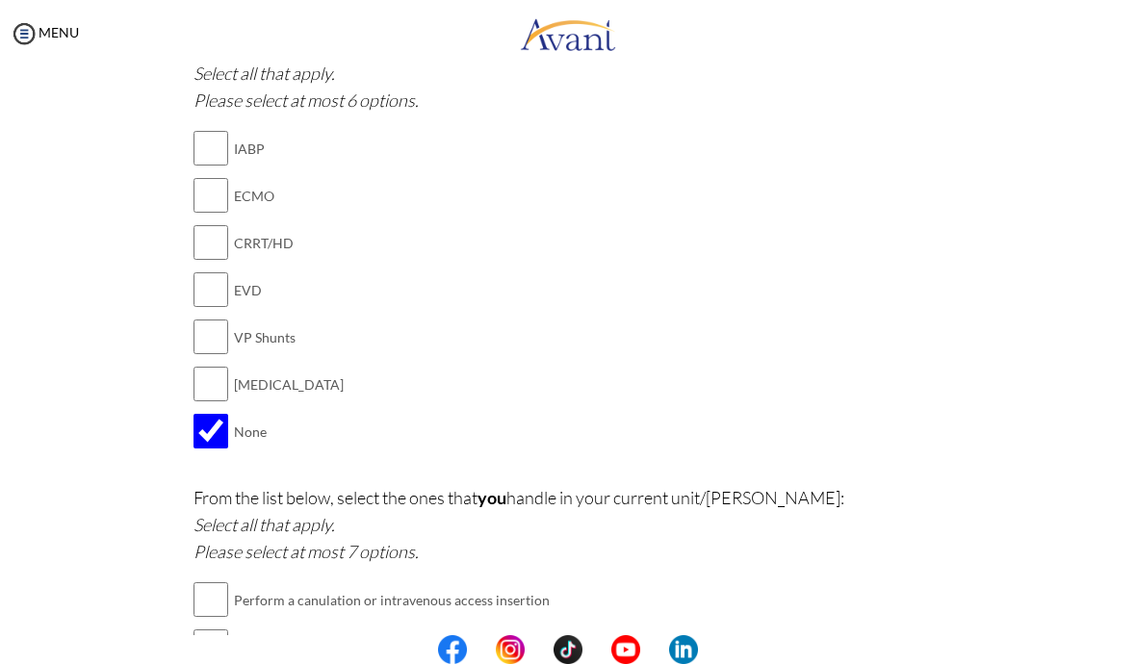
scroll to position [2092, 0]
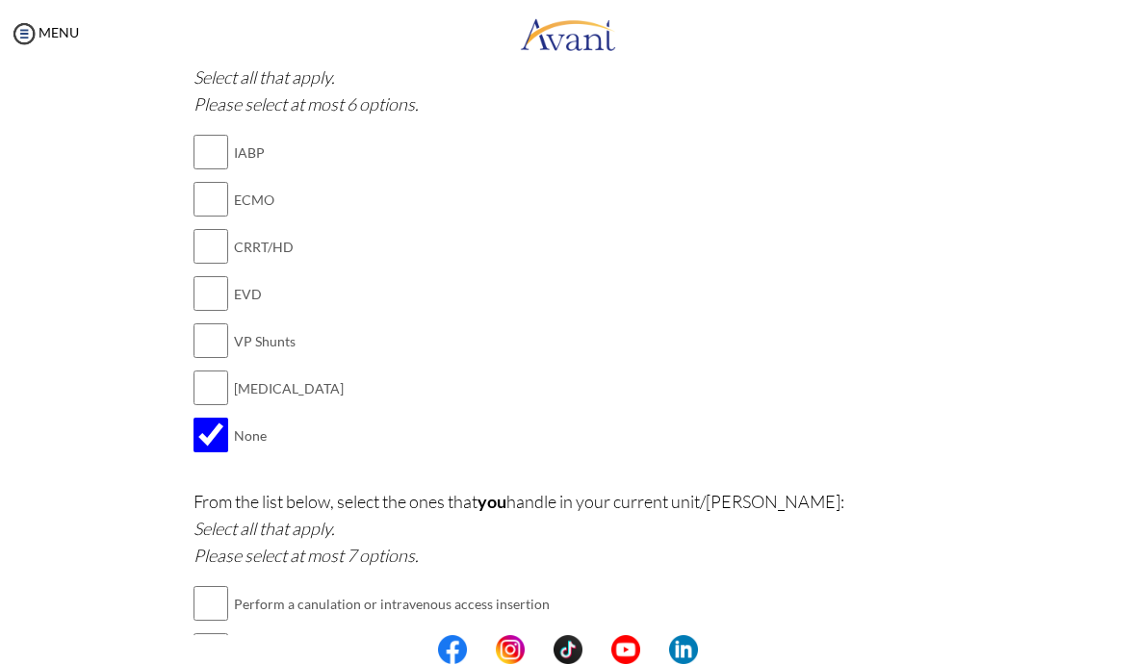
click at [223, 274] on input "checkbox" at bounding box center [211, 293] width 35 height 39
checkbox input "true"
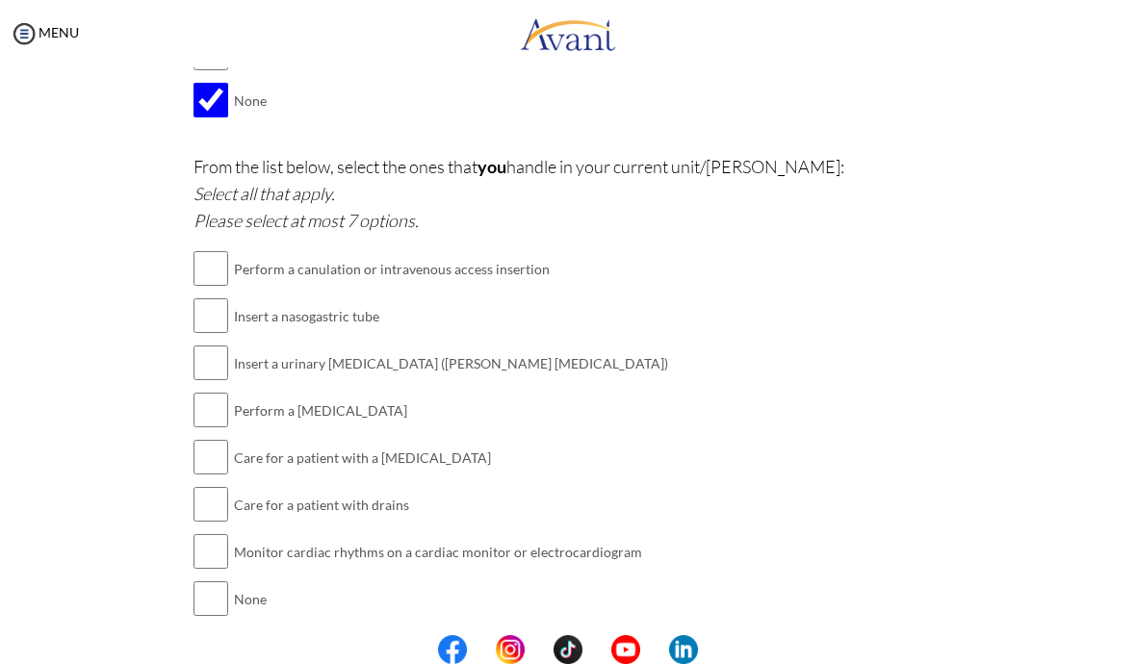
scroll to position [2426, 0]
click at [478, 388] on td "Perform a [MEDICAL_DATA]" at bounding box center [451, 411] width 434 height 47
click at [372, 388] on td "Perform a [MEDICAL_DATA]" at bounding box center [451, 411] width 434 height 47
click at [203, 392] on input "checkbox" at bounding box center [211, 411] width 35 height 39
checkbox input "true"
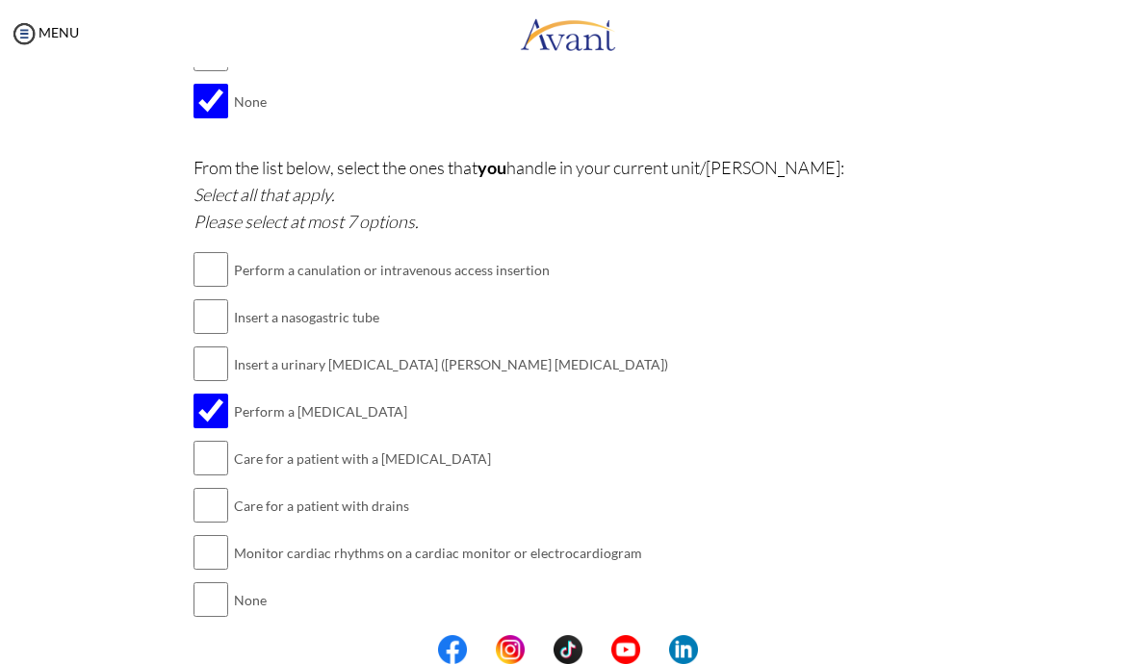
click at [225, 486] on input "checkbox" at bounding box center [211, 505] width 35 height 39
checkbox input "true"
click at [222, 533] on input "checkbox" at bounding box center [211, 552] width 35 height 39
checkbox input "true"
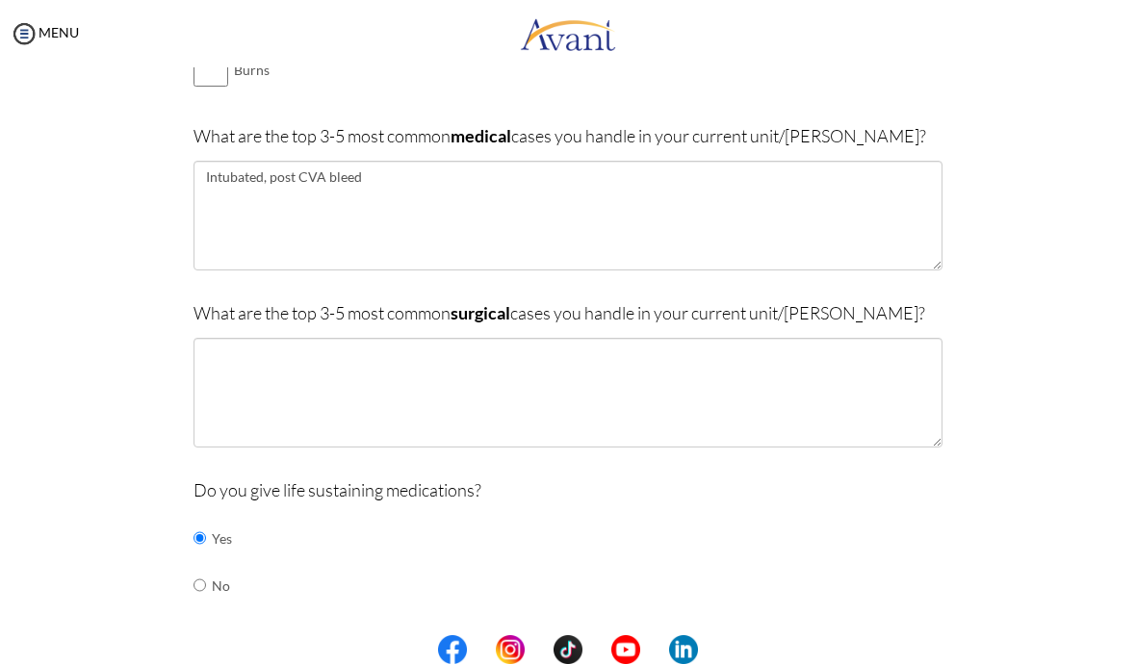
scroll to position [409, 0]
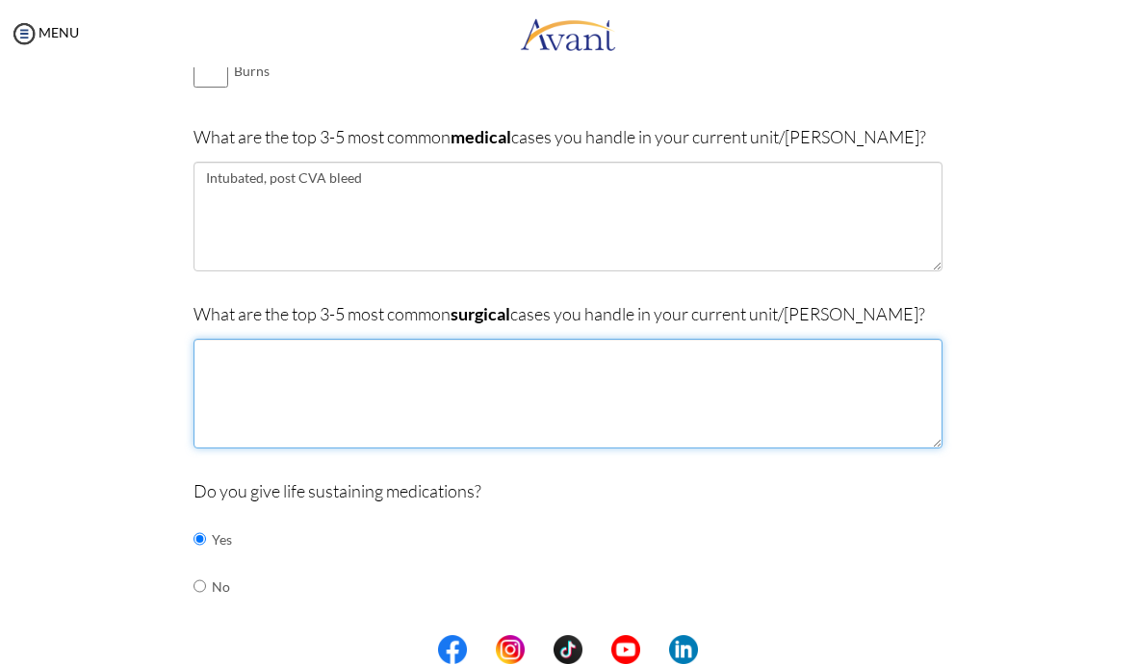
click at [217, 355] on textarea at bounding box center [568, 394] width 749 height 110
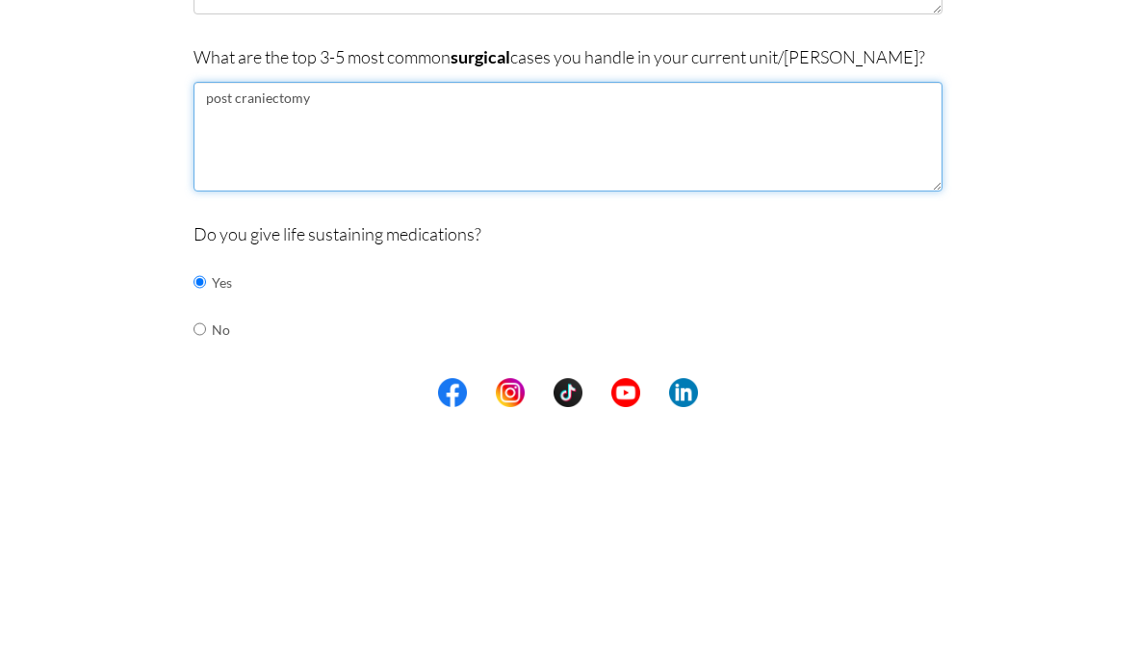
click at [226, 339] on textarea "post craniectomy" at bounding box center [568, 394] width 749 height 110
click at [220, 339] on textarea "post craniectomy" at bounding box center [568, 394] width 749 height 110
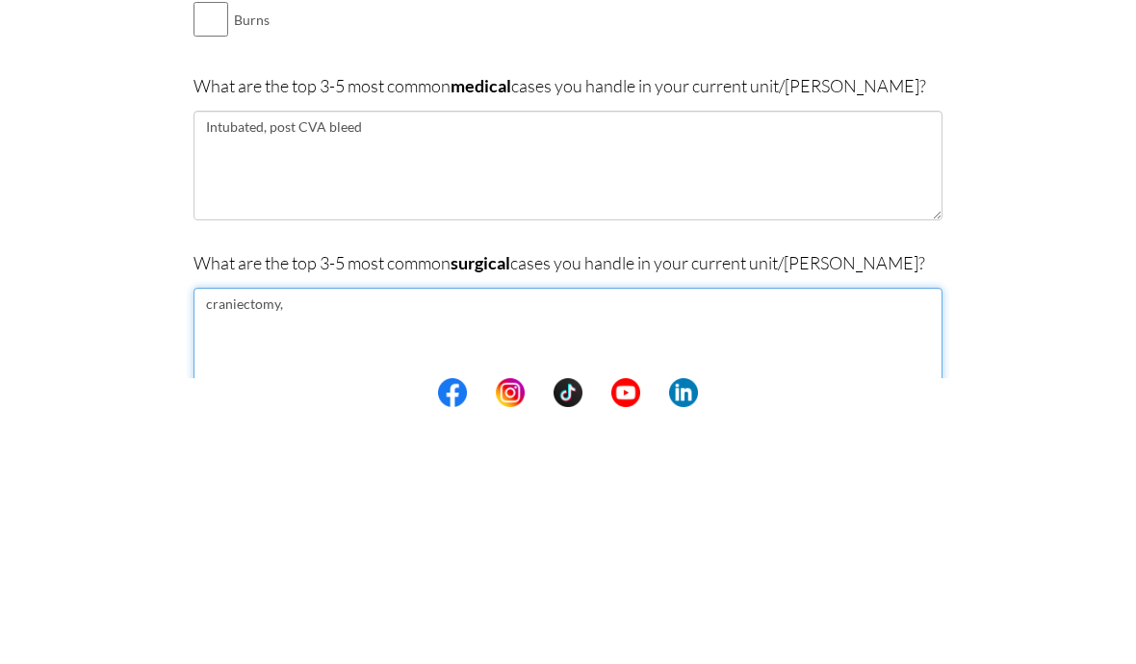
scroll to position [204, 0]
type textarea "craniectomy,"
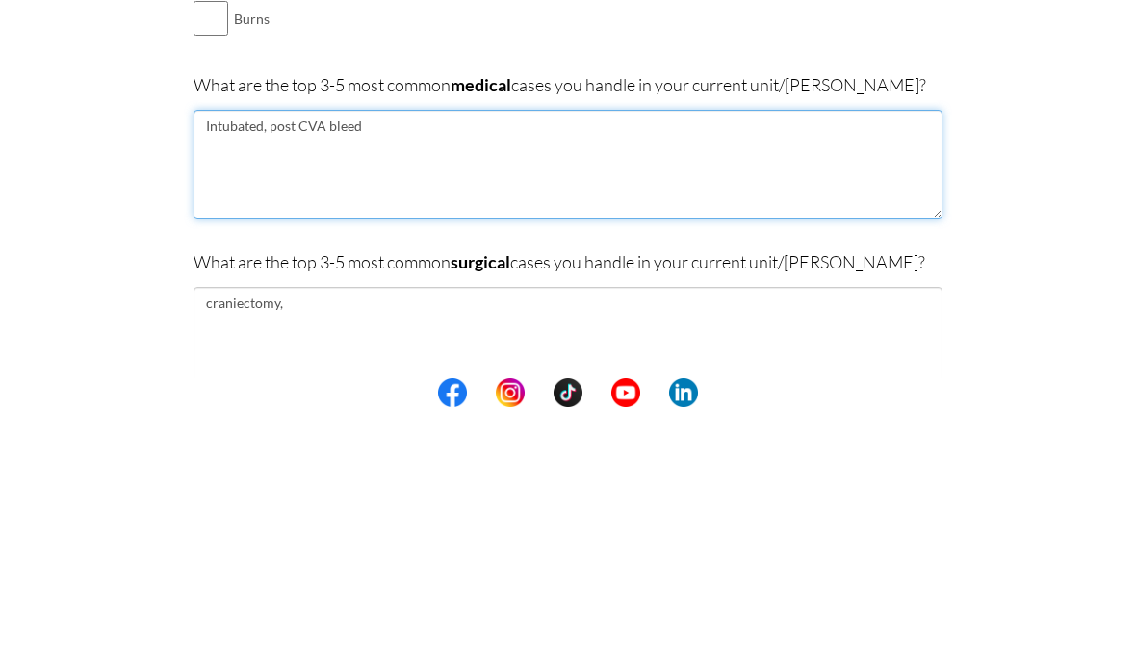
click at [875, 367] on textarea "Intubated, post CVA bleed" at bounding box center [568, 422] width 749 height 110
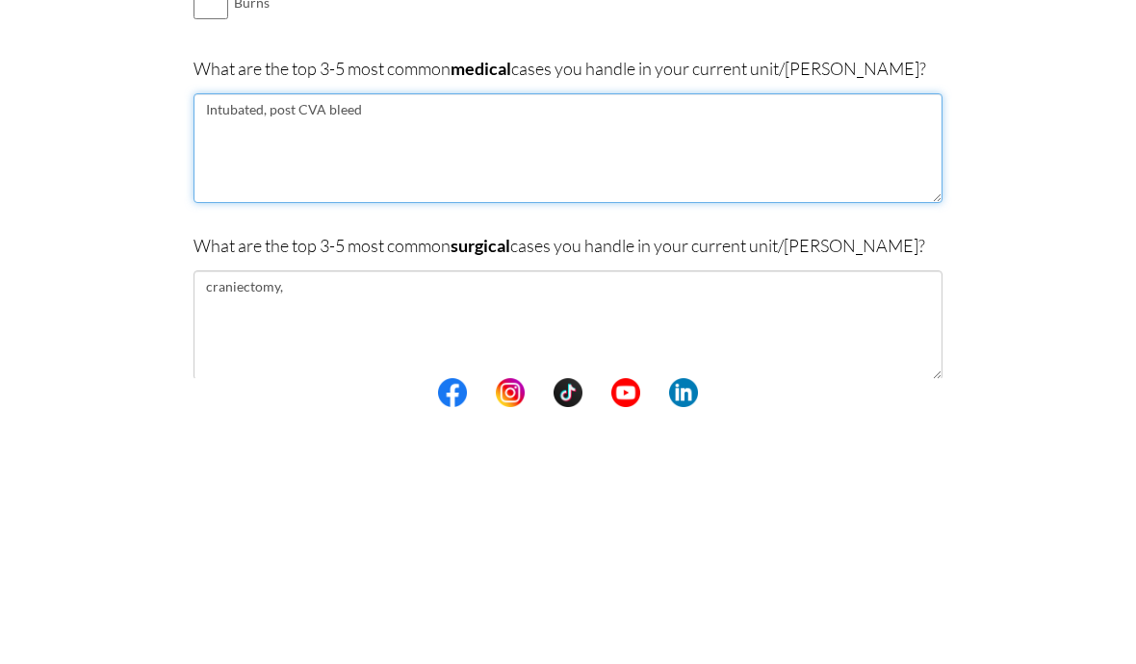
scroll to position [226, 0]
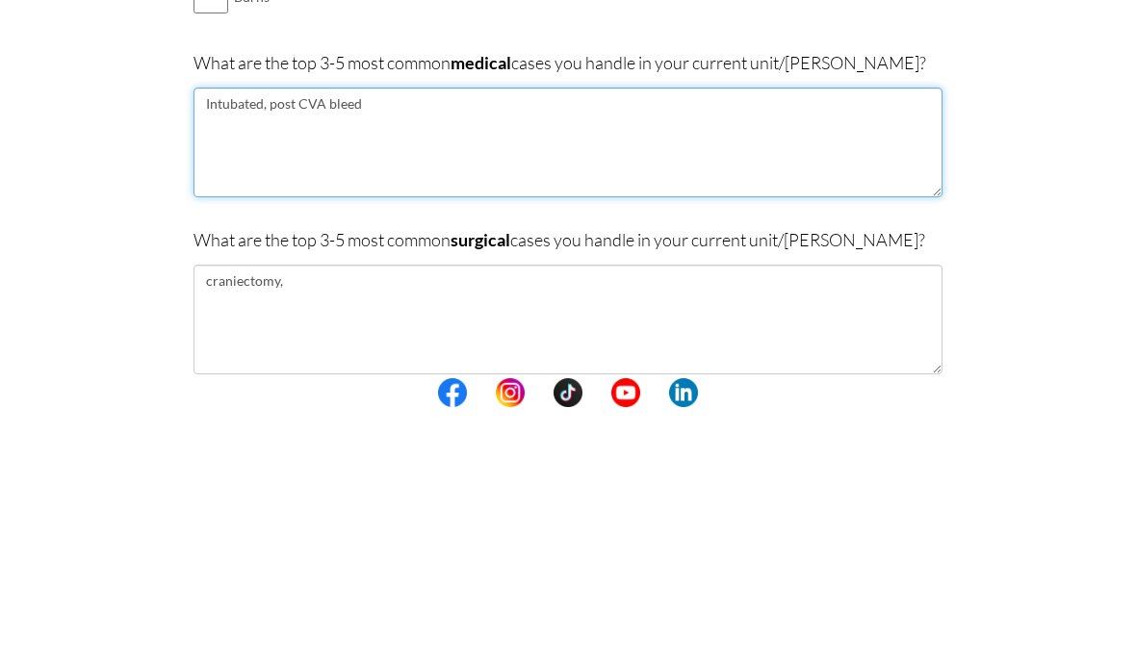
click at [368, 345] on textarea "Intubated, post CVA bleed" at bounding box center [568, 400] width 749 height 110
click at [382, 345] on textarea "Intubated, post CVA bleed" at bounding box center [568, 400] width 749 height 110
click at [380, 345] on textarea "Intubated, post CVA bleed" at bounding box center [568, 400] width 749 height 110
click at [887, 345] on textarea "Intubated, post CVA bleed" at bounding box center [568, 400] width 749 height 110
click at [231, 345] on textarea "Intubated, post-stroke," at bounding box center [568, 400] width 749 height 110
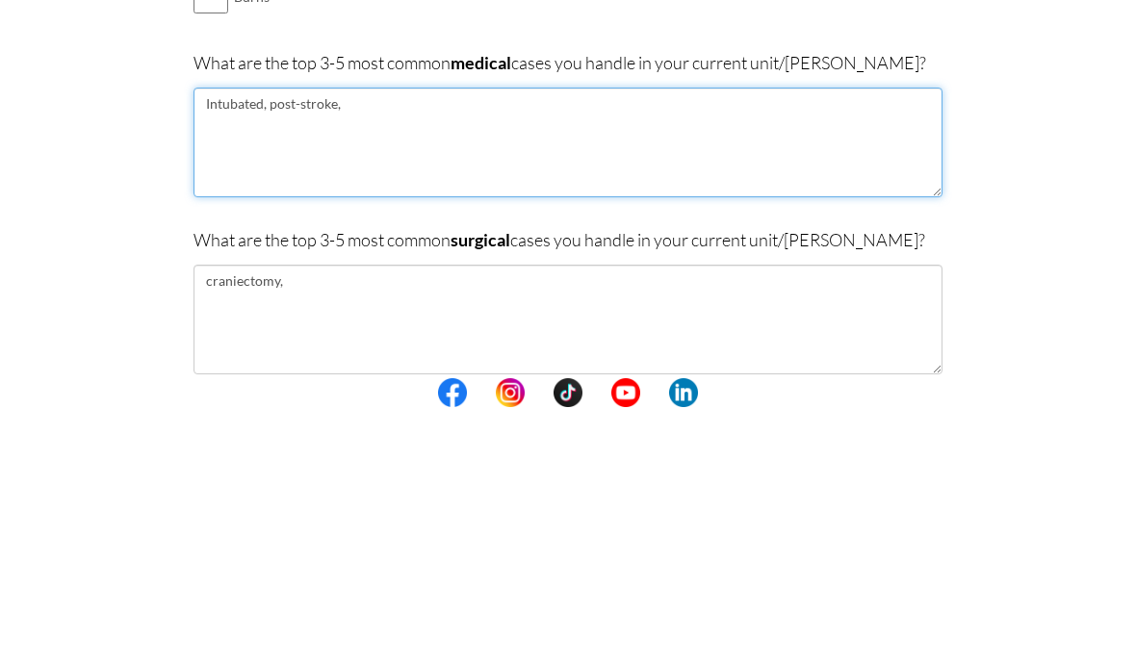
click at [230, 345] on textarea "Intubated, post-stroke," at bounding box center [568, 400] width 749 height 110
click at [397, 345] on textarea "Intubated, post-stroke," at bounding box center [568, 400] width 749 height 110
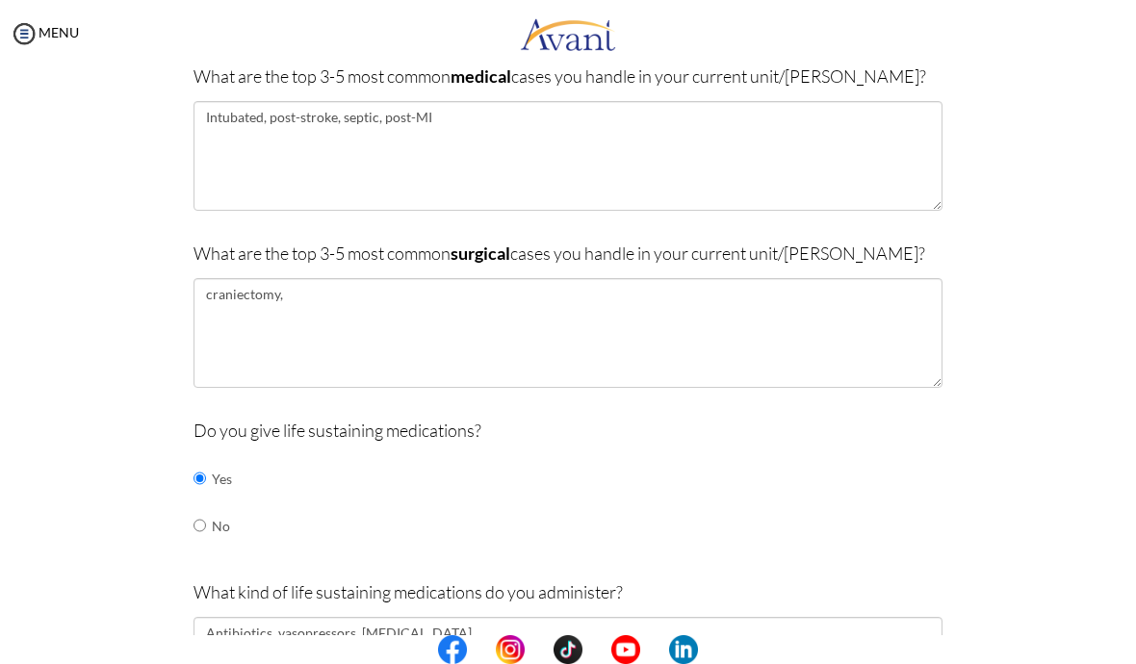
scroll to position [434, 0]
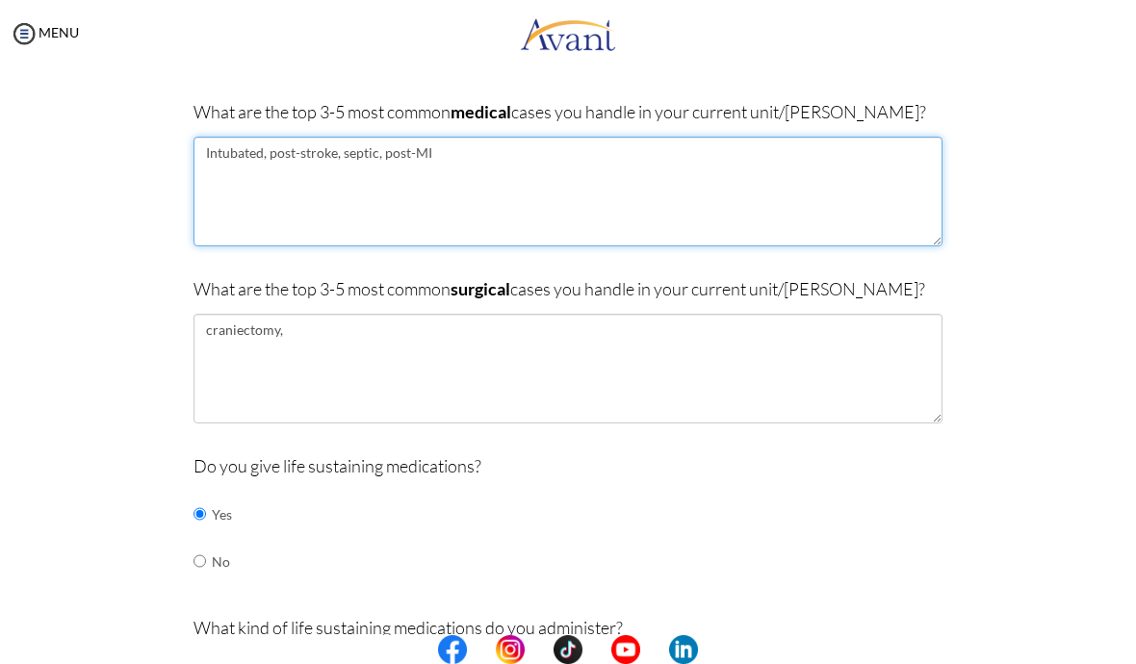
type textarea "Intubated, post-stroke, septic, post-MI"
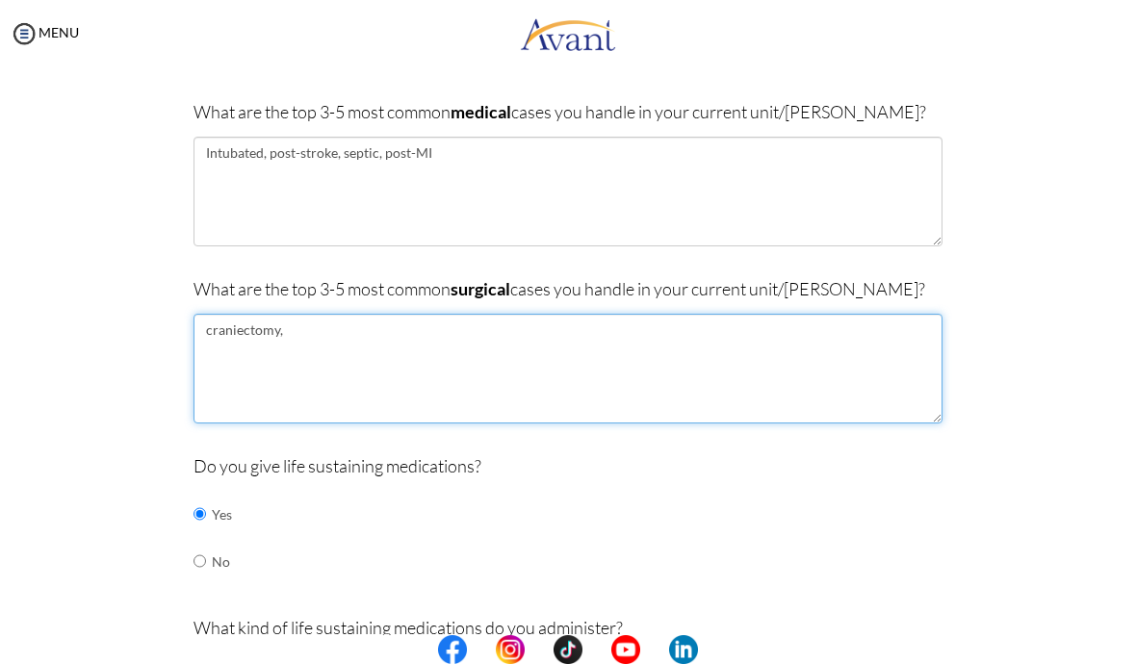
click at [318, 340] on textarea "craniectomy," at bounding box center [568, 369] width 749 height 110
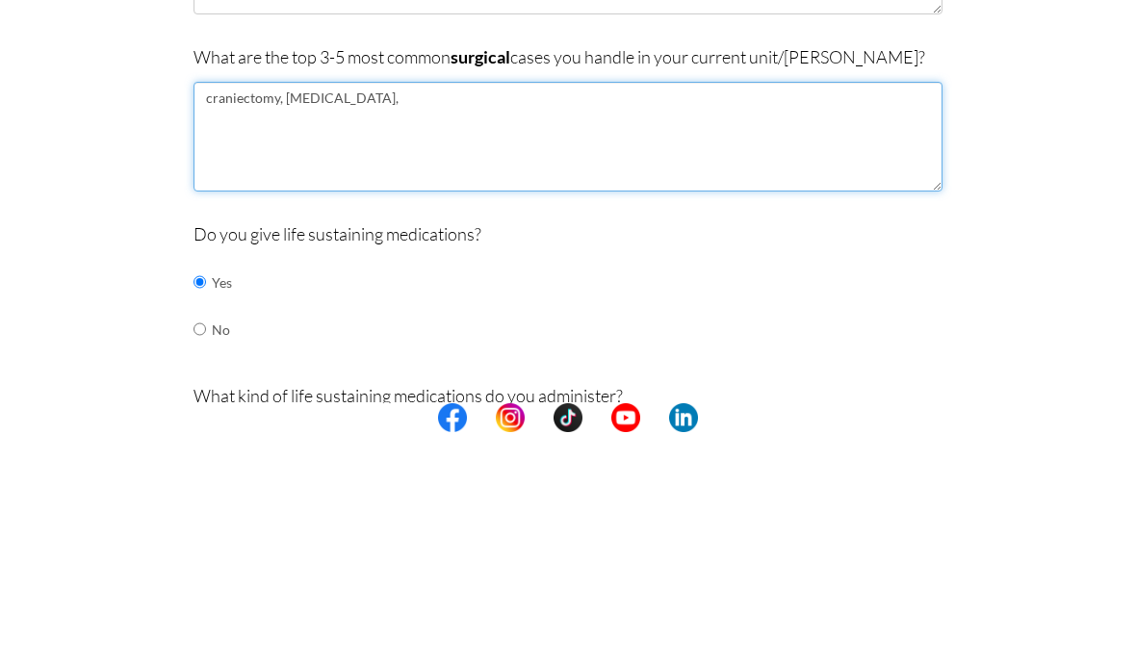
click at [281, 314] on textarea "craniectomy, cholecystectomy," at bounding box center [568, 369] width 749 height 110
click at [825, 314] on textarea "craniectomy, craniotomy, EVP shunt placement, cholecystectomy," at bounding box center [568, 369] width 749 height 110
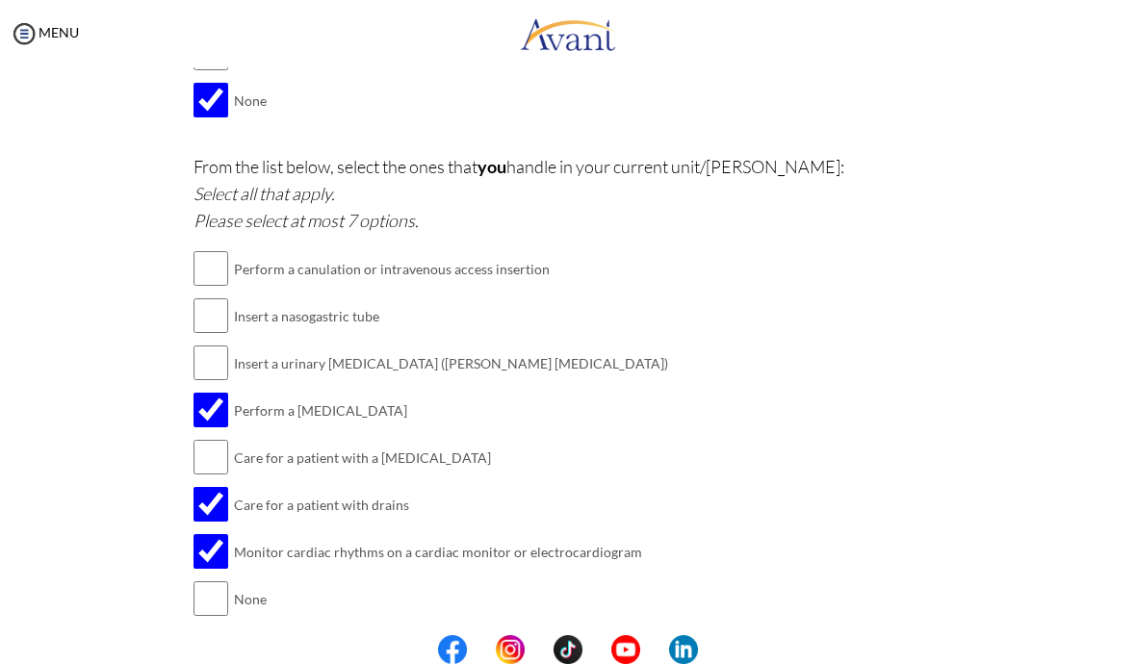
scroll to position [2426, 0]
type textarea "craniectomy, craniotomy, EVP shunt placement, cholecystectomy"
click at [220, 345] on input "checkbox" at bounding box center [211, 364] width 35 height 39
checkbox input "true"
click at [659, 648] on button "Submit" at bounding box center [631, 663] width 116 height 31
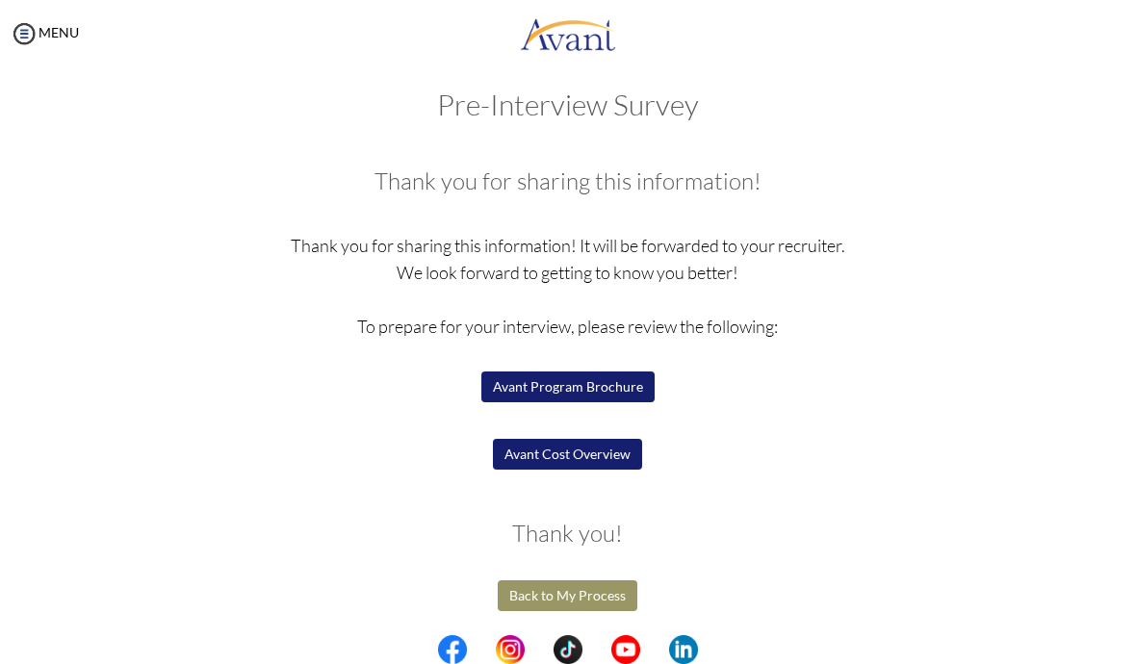
scroll to position [16, 0]
